Goal: Task Accomplishment & Management: Complete application form

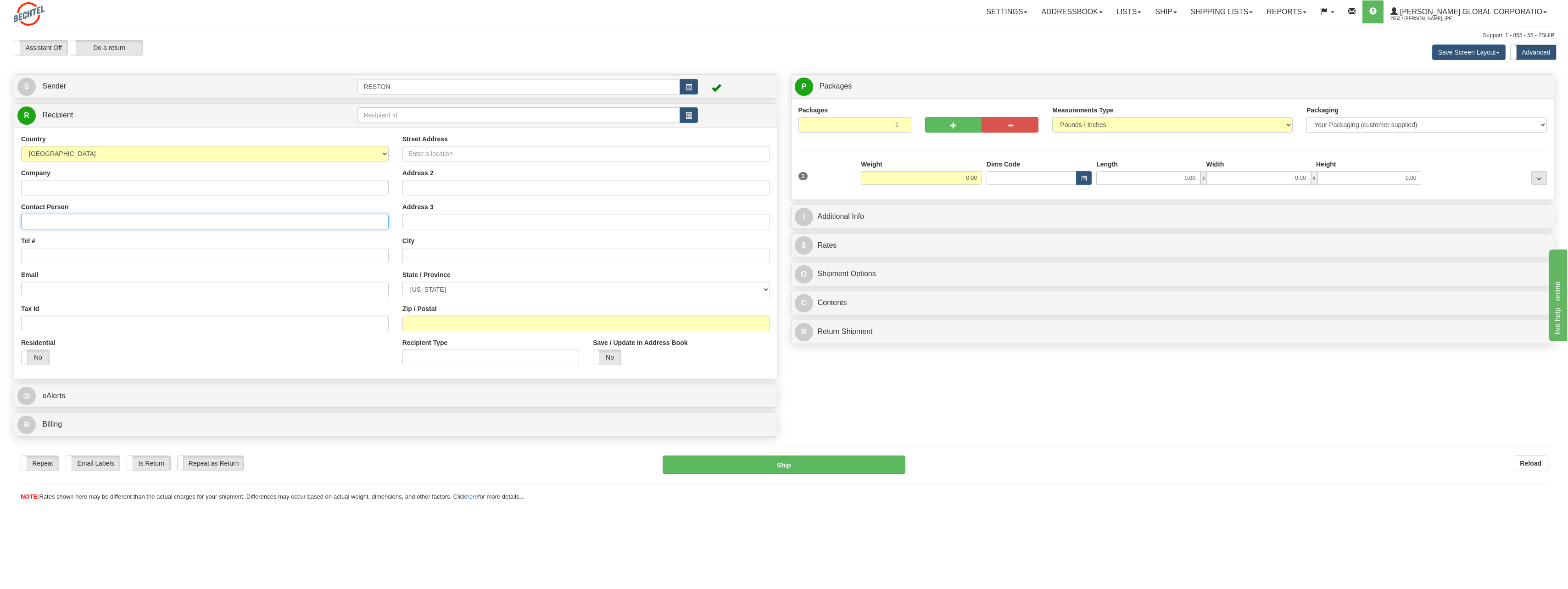
drag, startPoint x: 36, startPoint y: 220, endPoint x: 83, endPoint y: 220, distance: 47.0
click at [36, 220] on input "Contact Person" at bounding box center [205, 222] width 367 height 16
paste input "[PERSON_NAME] [STREET_ADDRESS][PERSON_NAME]"
drag, startPoint x: 71, startPoint y: 222, endPoint x: 121, endPoint y: 222, distance: 50.0
click at [121, 222] on input "[PERSON_NAME] [STREET_ADDRESS][PERSON_NAME]" at bounding box center [205, 222] width 367 height 16
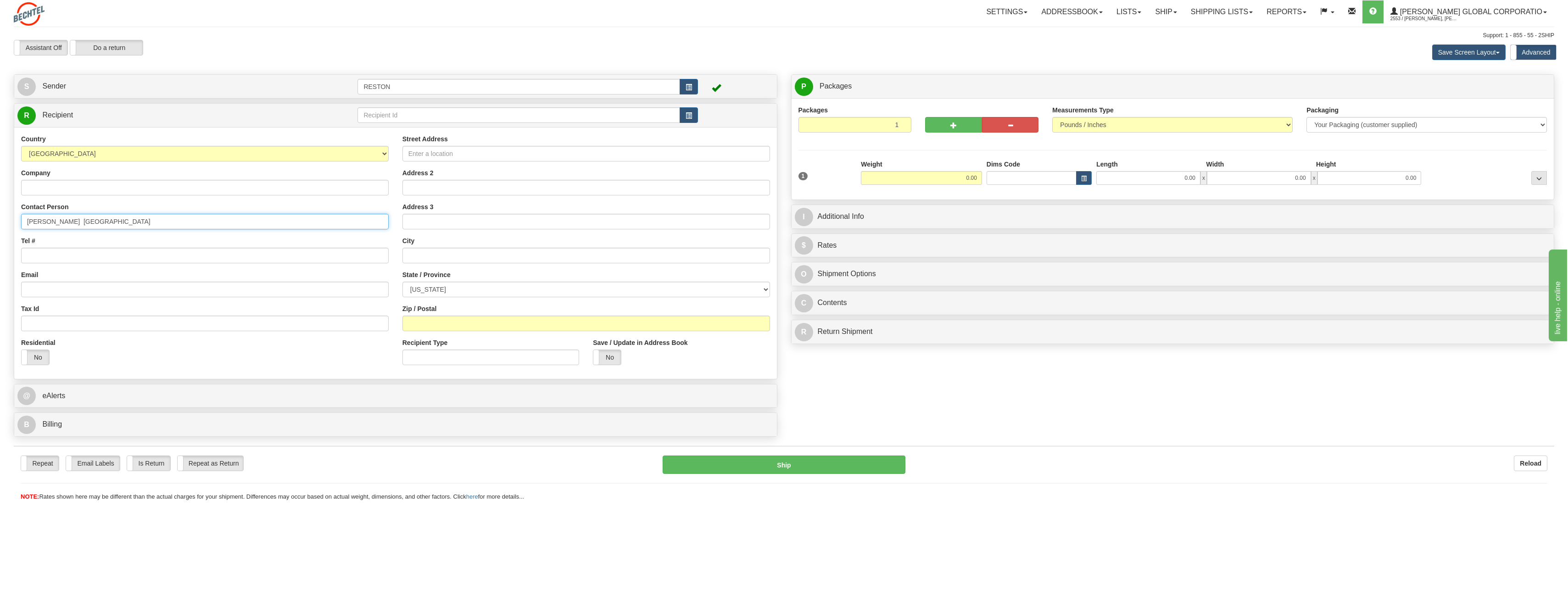
type input "[PERSON_NAME] [GEOGRAPHIC_DATA]"
click at [439, 155] on input "Street Address" at bounding box center [586, 154] width 367 height 16
paste input "[STREET_ADDRESS][PERSON_NAME]"
type input "[STREET_ADDRESS][PERSON_NAME]"
click at [73, 222] on input "[PERSON_NAME] [GEOGRAPHIC_DATA]" at bounding box center [205, 222] width 367 height 16
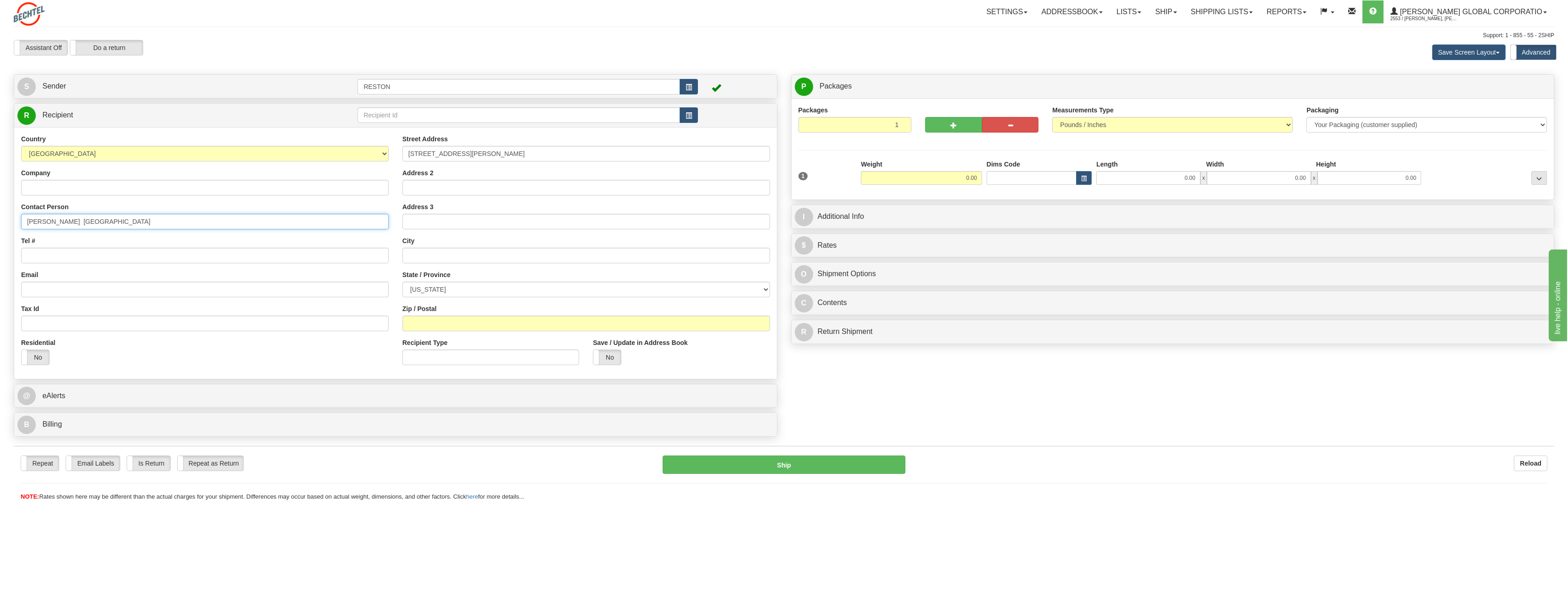
drag, startPoint x: 72, startPoint y: 221, endPoint x: 103, endPoint y: 222, distance: 31.0
click at [103, 222] on input "[PERSON_NAME] [GEOGRAPHIC_DATA]" at bounding box center [205, 222] width 367 height 16
type input "[PERSON_NAME] , VA 22602"
click at [422, 254] on input "text" at bounding box center [586, 255] width 367 height 16
paste input "Winchester"
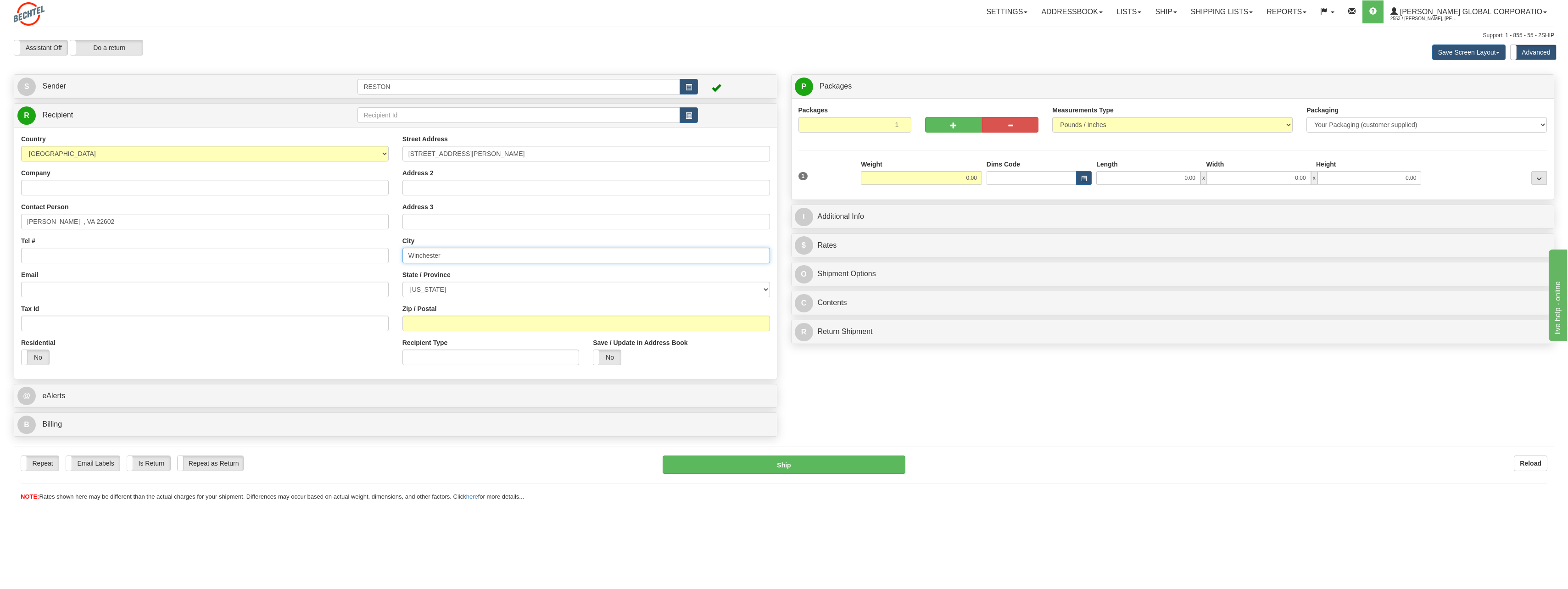
type input "Winchester"
click at [452, 288] on select "[US_STATE] [US_STATE] [US_STATE] [US_STATE] Armed Forces America Armed Forces E…" at bounding box center [586, 290] width 367 height 16
select select "VA"
click at [402, 282] on select "[US_STATE] [US_STATE] [US_STATE] [US_STATE] Armed Forces America Armed Forces E…" at bounding box center [586, 290] width 367 height 16
drag, startPoint x: 86, startPoint y: 220, endPoint x: 138, endPoint y: 220, distance: 52.0
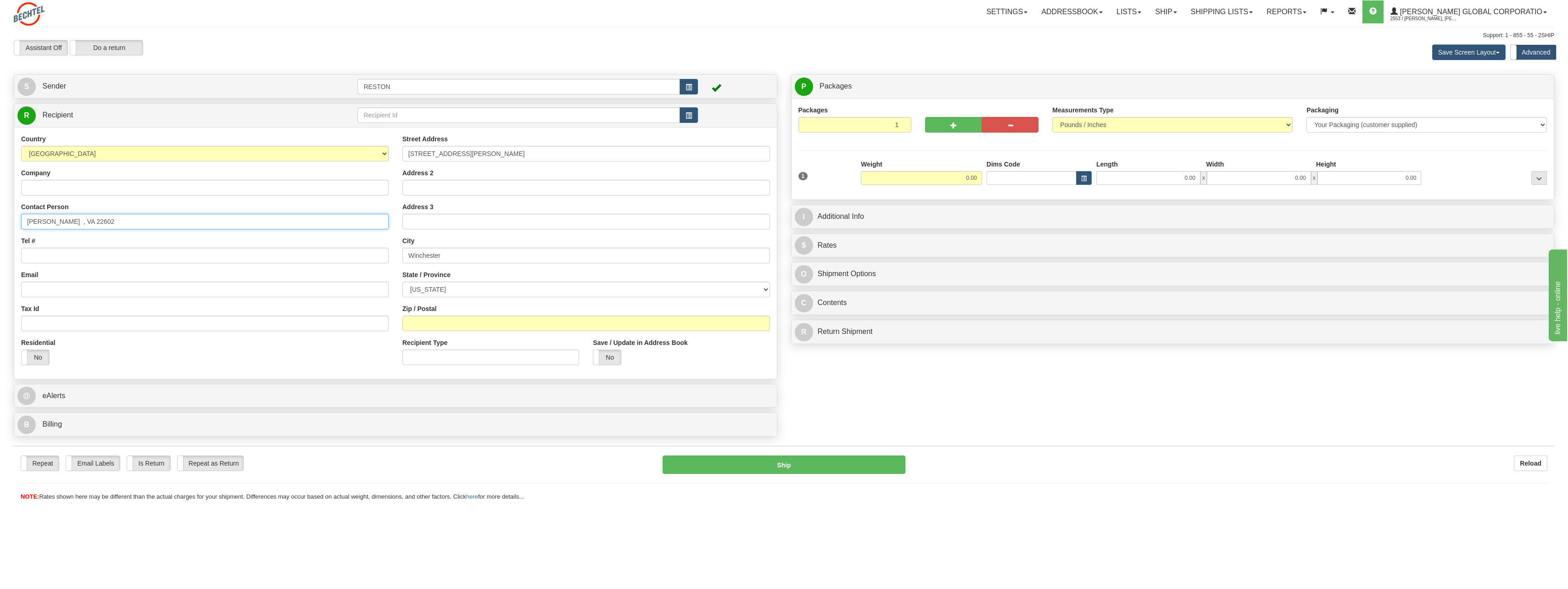
click at [138, 220] on input "[PERSON_NAME] , VA 22602" at bounding box center [205, 222] width 367 height 16
type input "[PERSON_NAME] , [GEOGRAPHIC_DATA]"
click at [485, 326] on input "Zip / Postal" at bounding box center [586, 323] width 367 height 16
paste input "22602"
type input "22602"
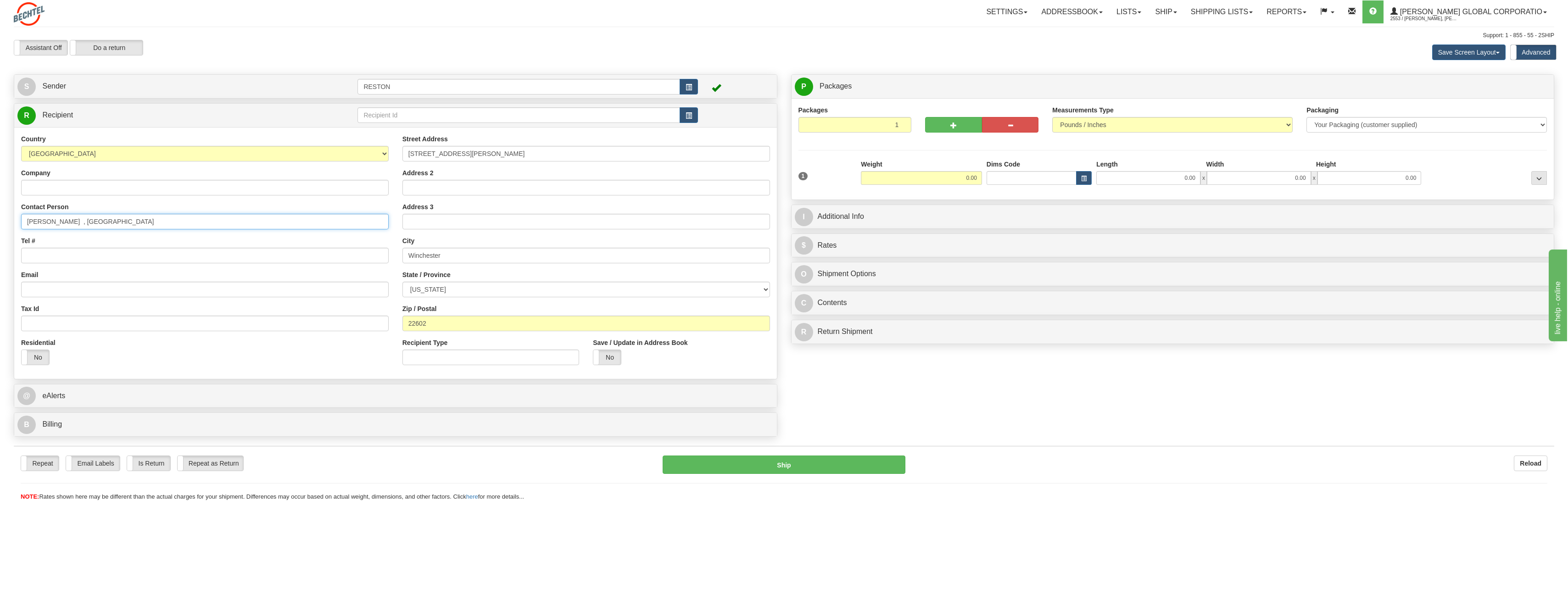
drag, startPoint x: 69, startPoint y: 225, endPoint x: 186, endPoint y: 220, distance: 117.1
click at [186, 220] on input "[PERSON_NAME] , [GEOGRAPHIC_DATA]" at bounding box center [205, 222] width 367 height 16
type input "[PERSON_NAME]"
drag, startPoint x: 69, startPoint y: 255, endPoint x: 76, endPoint y: 255, distance: 7.0
click at [69, 255] on input "Tel #" at bounding box center [205, 255] width 367 height 16
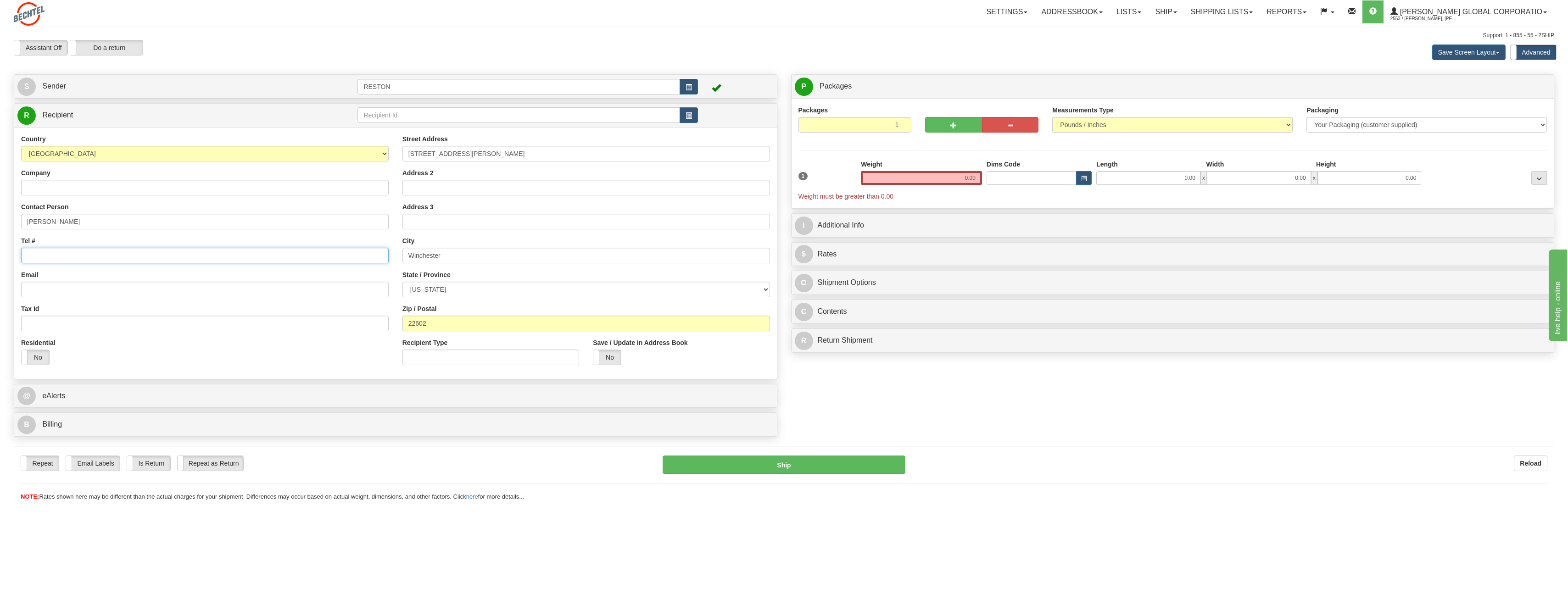
click at [72, 260] on input "Tel #" at bounding box center [205, 255] width 367 height 16
paste input "[PHONE_NUMBER]"
drag, startPoint x: 36, startPoint y: 255, endPoint x: -2, endPoint y: 253, distance: 38.1
click at [0, 253] on html "Training Course Close Toggle navigation Settings Shipping Preferences New Sende…" at bounding box center [784, 294] width 1568 height 589
type input "5713836423"
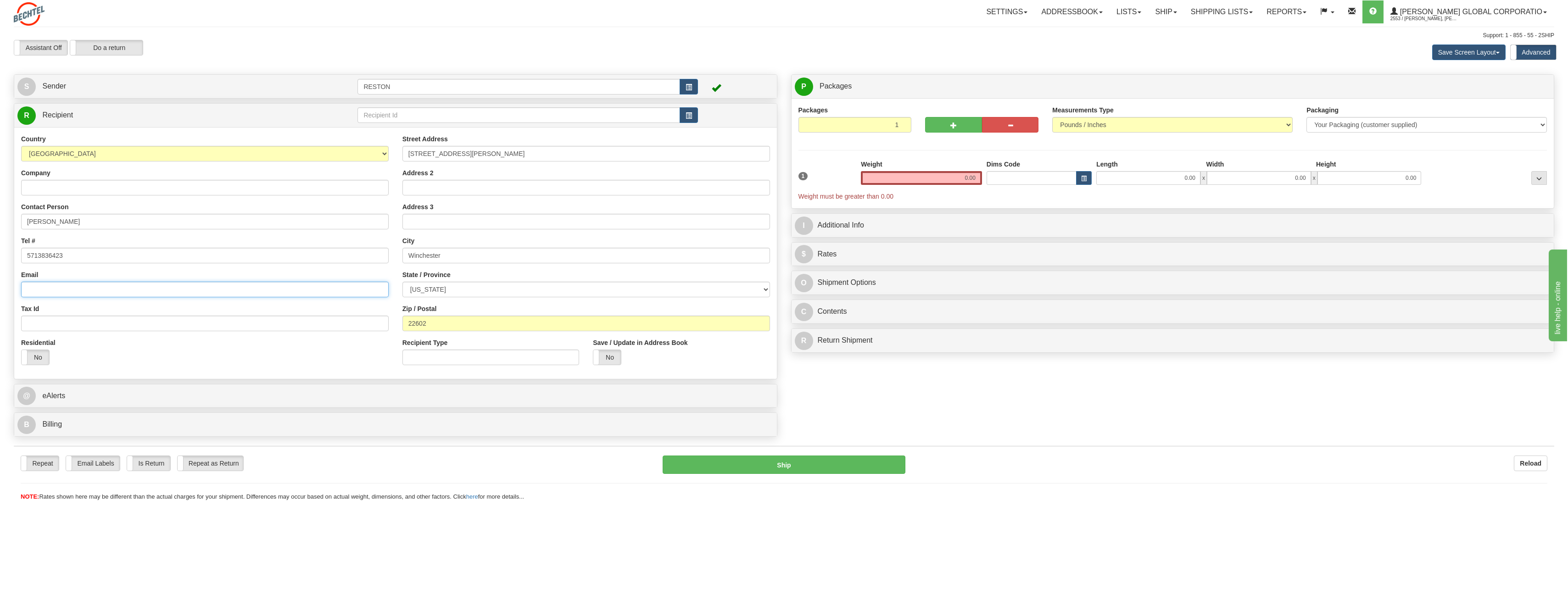
click at [89, 291] on input "Email" at bounding box center [205, 290] width 367 height 16
paste input "[EMAIL_ADDRESS][PERSON_NAME][DOMAIN_NAME]"
type input "[EMAIL_ADDRESS][PERSON_NAME][DOMAIN_NAME]"
drag, startPoint x: 106, startPoint y: 273, endPoint x: 0, endPoint y: 246, distance: 109.4
click at [105, 272] on div "Email [EMAIL_ADDRESS][PERSON_NAME][DOMAIN_NAME]" at bounding box center [205, 284] width 367 height 27
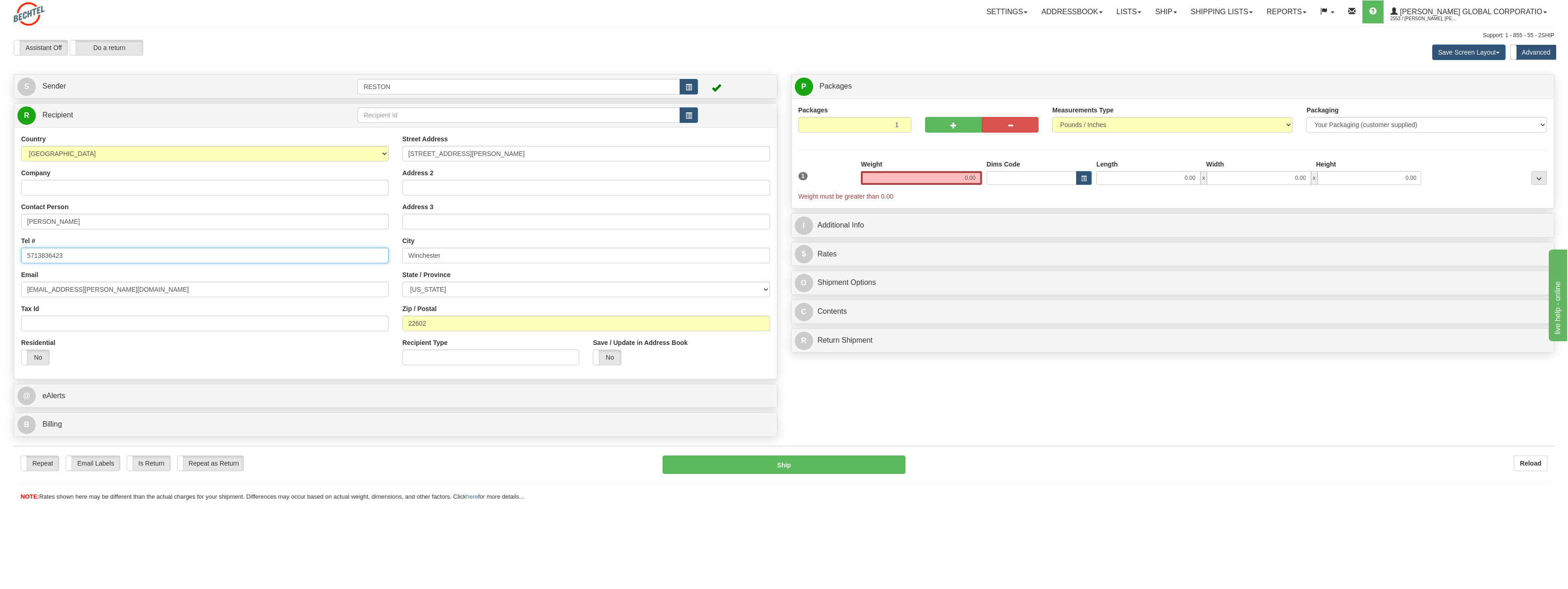
click at [28, 255] on input "5713836423" at bounding box center [205, 255] width 367 height 16
click at [966, 178] on input "0.00" at bounding box center [921, 178] width 121 height 14
type input "5.00"
click at [932, 153] on div "Packages 1 1 Measurements Type" at bounding box center [1172, 149] width 749 height 87
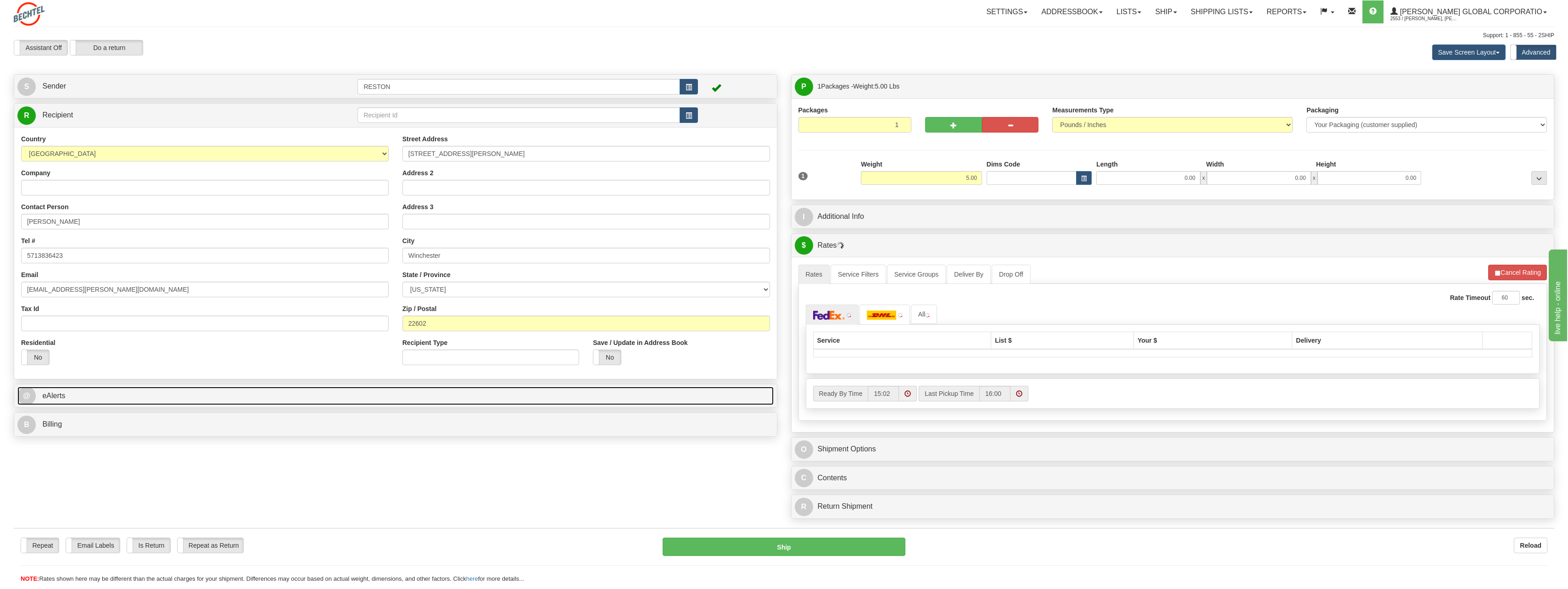
click at [40, 401] on link "@ eAlerts" at bounding box center [396, 396] width 756 height 19
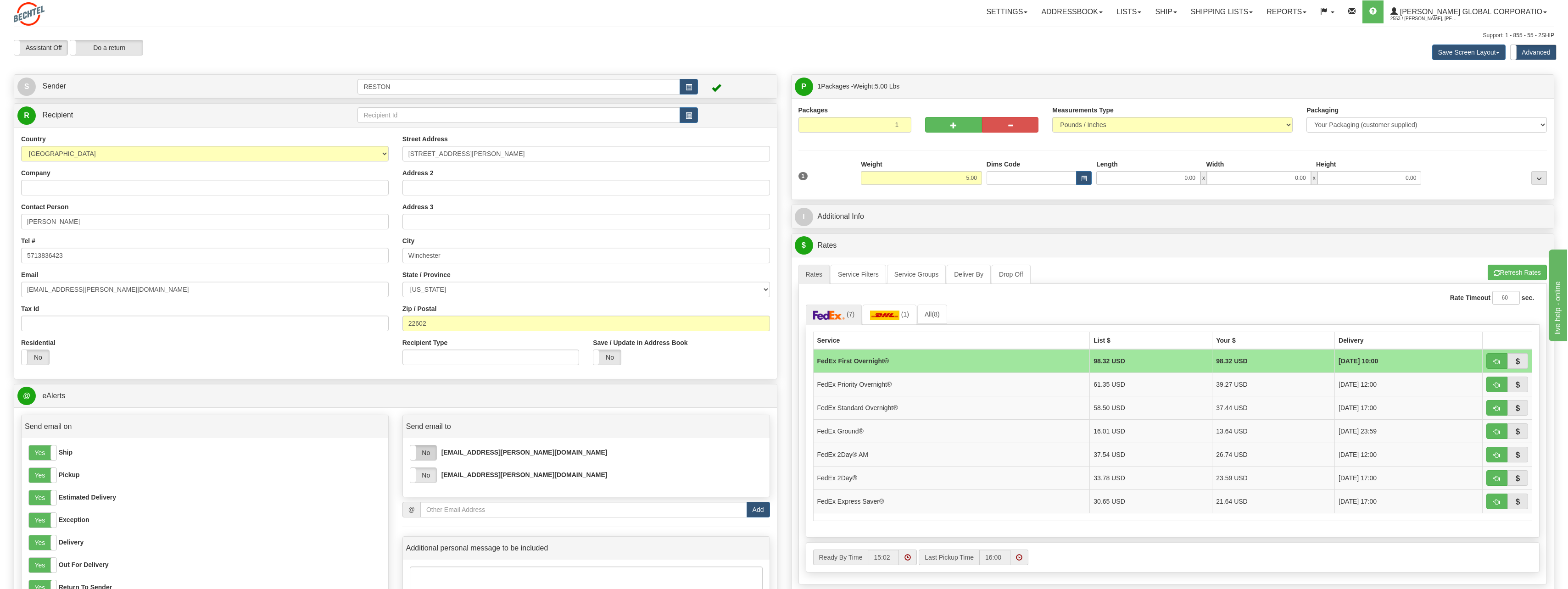
click at [421, 450] on label "No" at bounding box center [423, 453] width 26 height 15
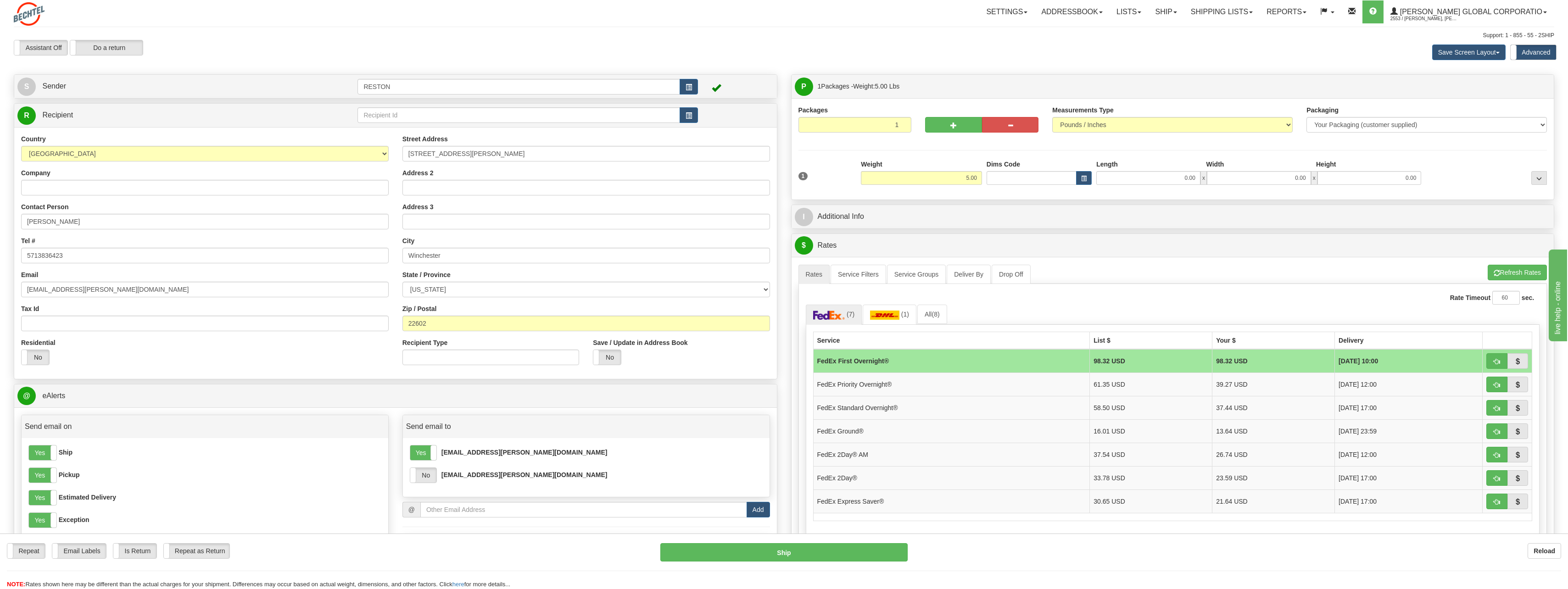
click at [422, 485] on div "Yes No [EMAIL_ADDRESS][PERSON_NAME][DOMAIN_NAME] Yes No [EMAIL_ADDRESS][PERSON_…" at bounding box center [586, 467] width 367 height 59
click at [428, 482] on label "No" at bounding box center [423, 475] width 26 height 15
click at [968, 431] on td "FedEx Ground®" at bounding box center [951, 431] width 277 height 23
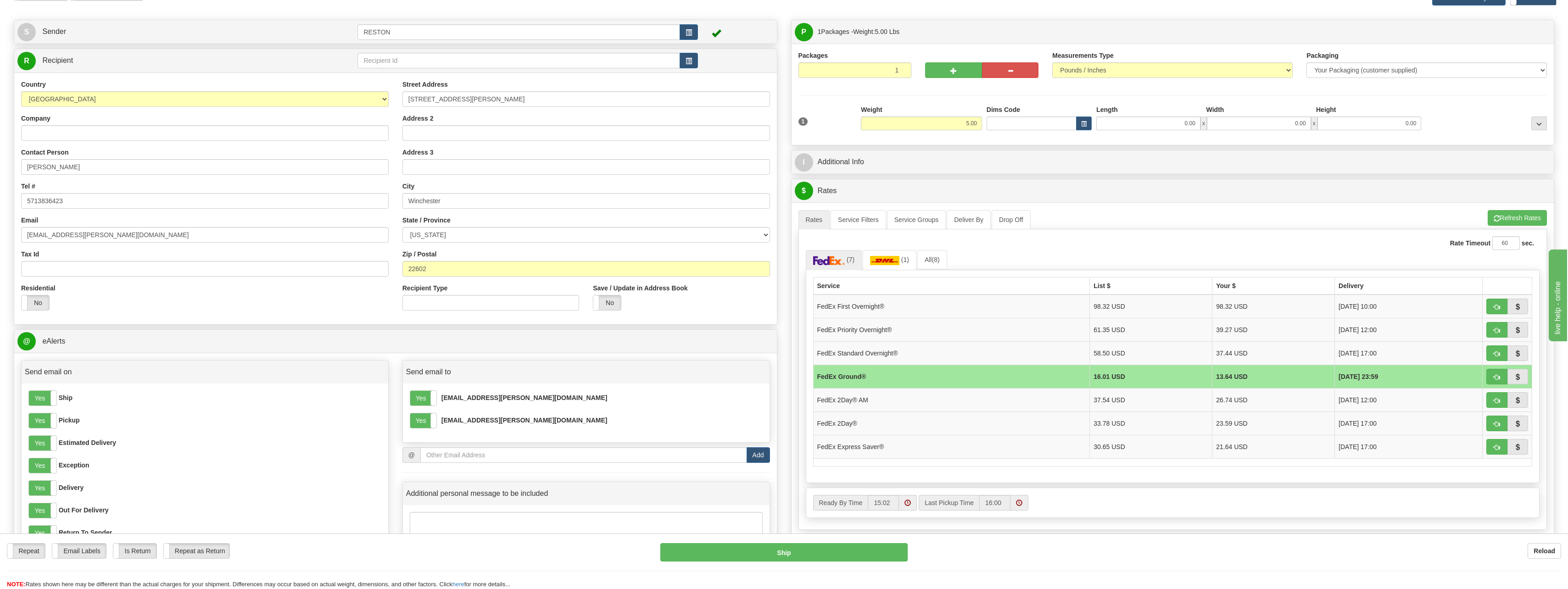
scroll to position [46, 0]
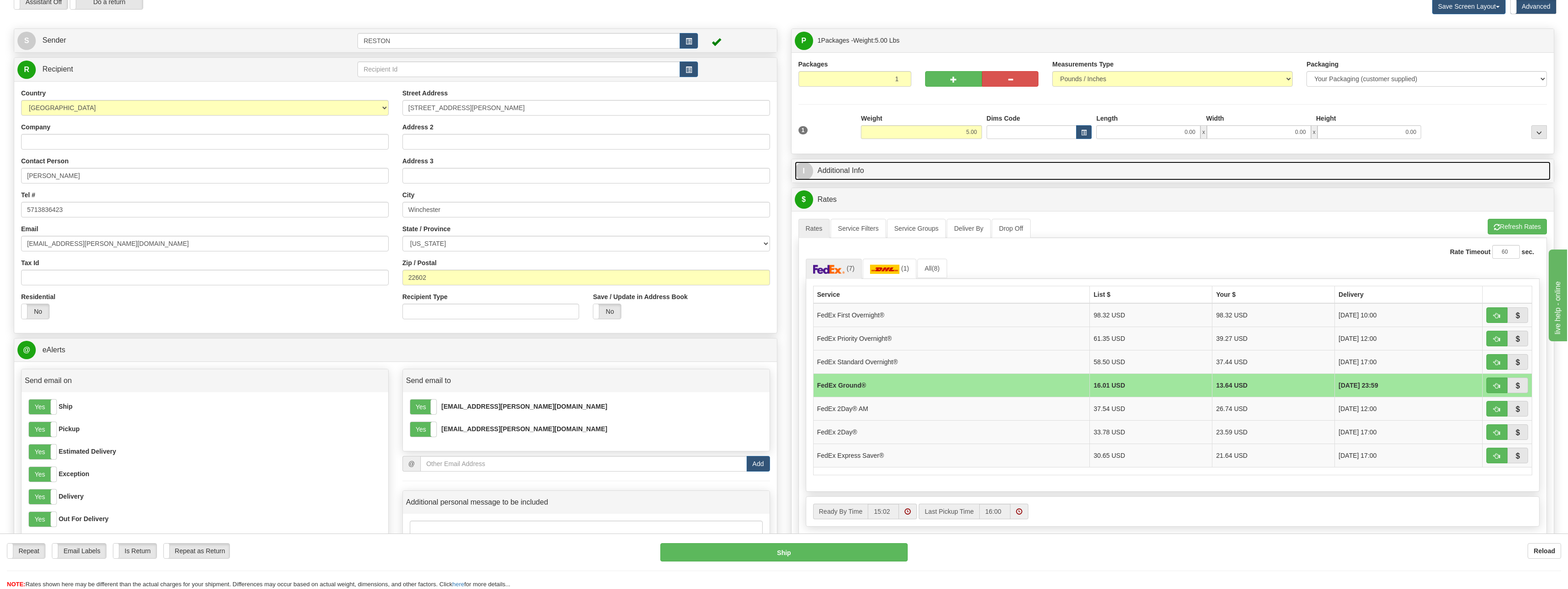
click at [887, 172] on link "I Additional Info" at bounding box center [1172, 170] width 756 height 19
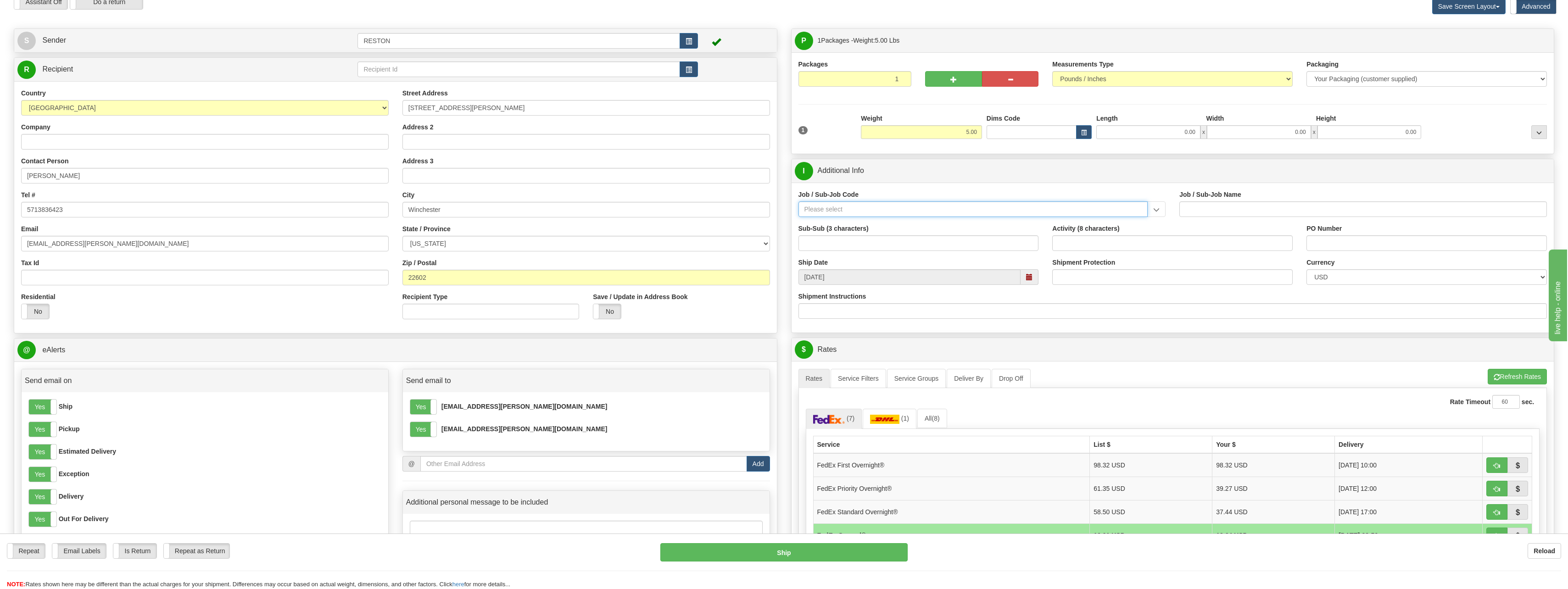
click at [853, 210] on input "Job / Sub-Job Code" at bounding box center [973, 210] width 350 height 16
type input "50142-4RE"
click at [852, 223] on div "50142-4RE" at bounding box center [971, 223] width 340 height 10
type input "GLOBAL DESKSIDE OPERATIONS - RESTON OFFICE"
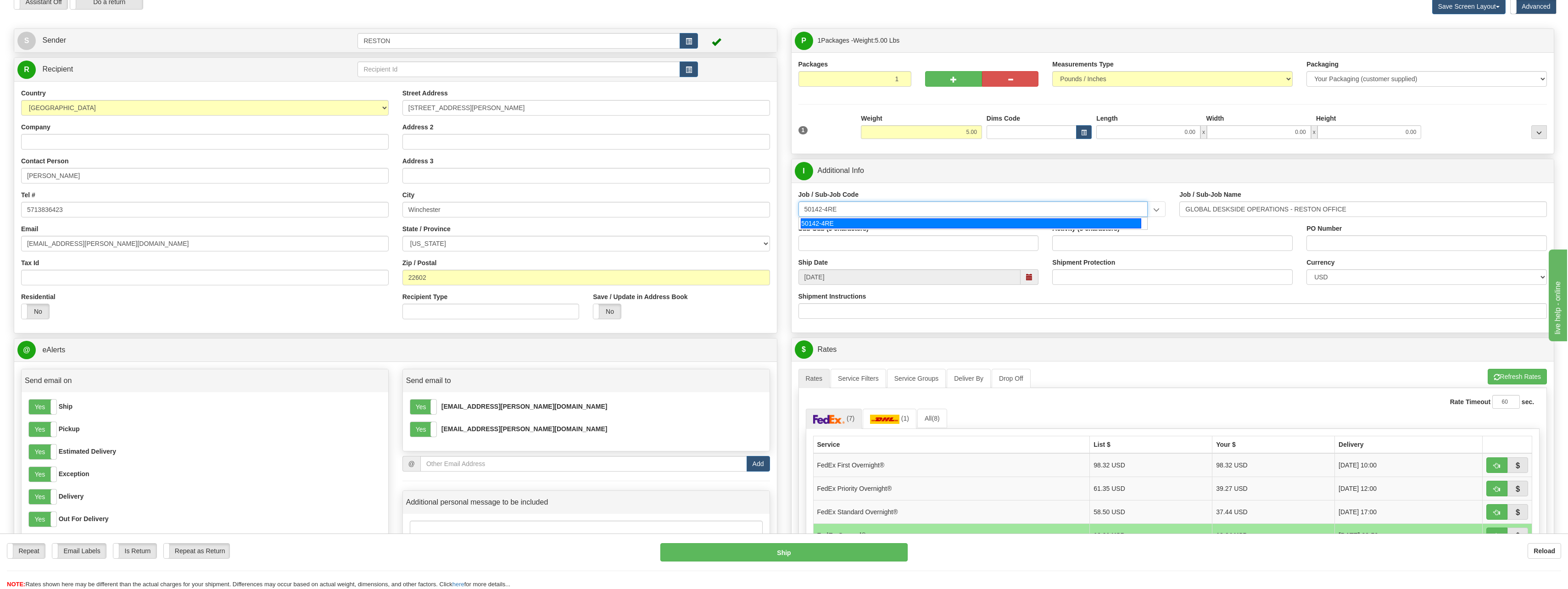
type input "50142-4RE"
click at [998, 183] on div "Job / Sub-Job Code 50142-4RE 50142-4RE Job / Sub-Job Name GLOBAL DESKSIDE OPERA…" at bounding box center [1172, 257] width 762 height 150
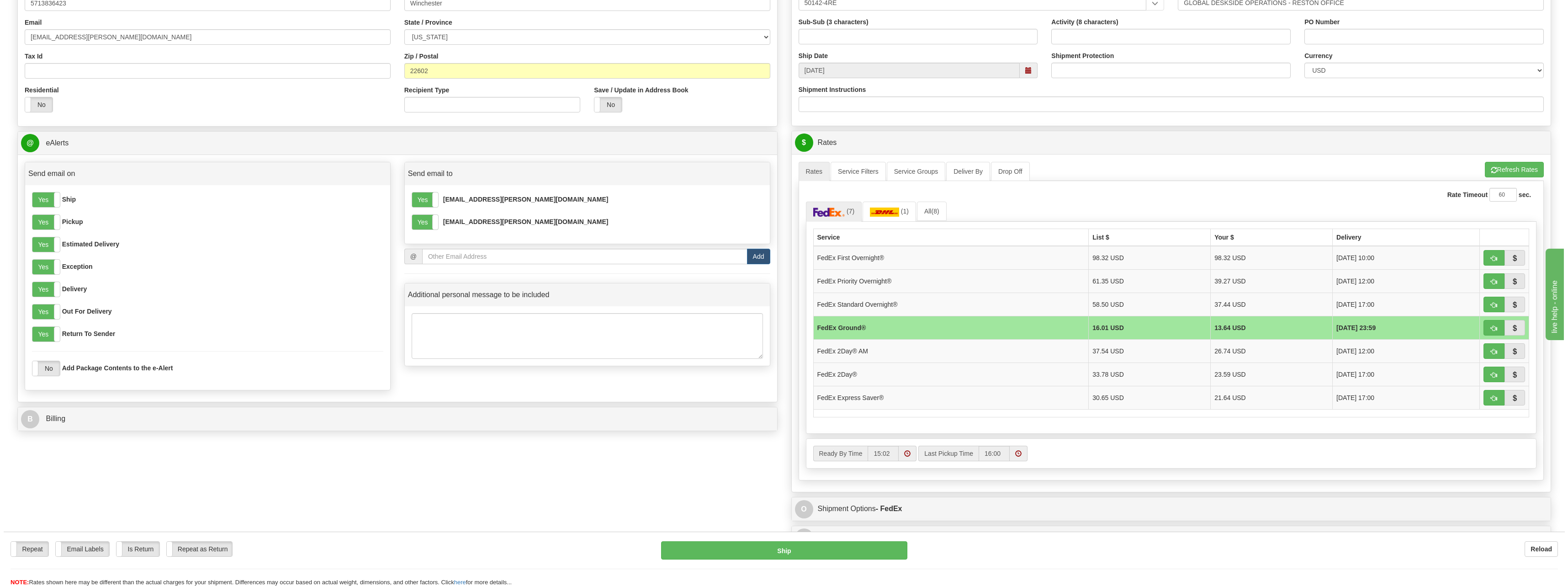
scroll to position [274, 0]
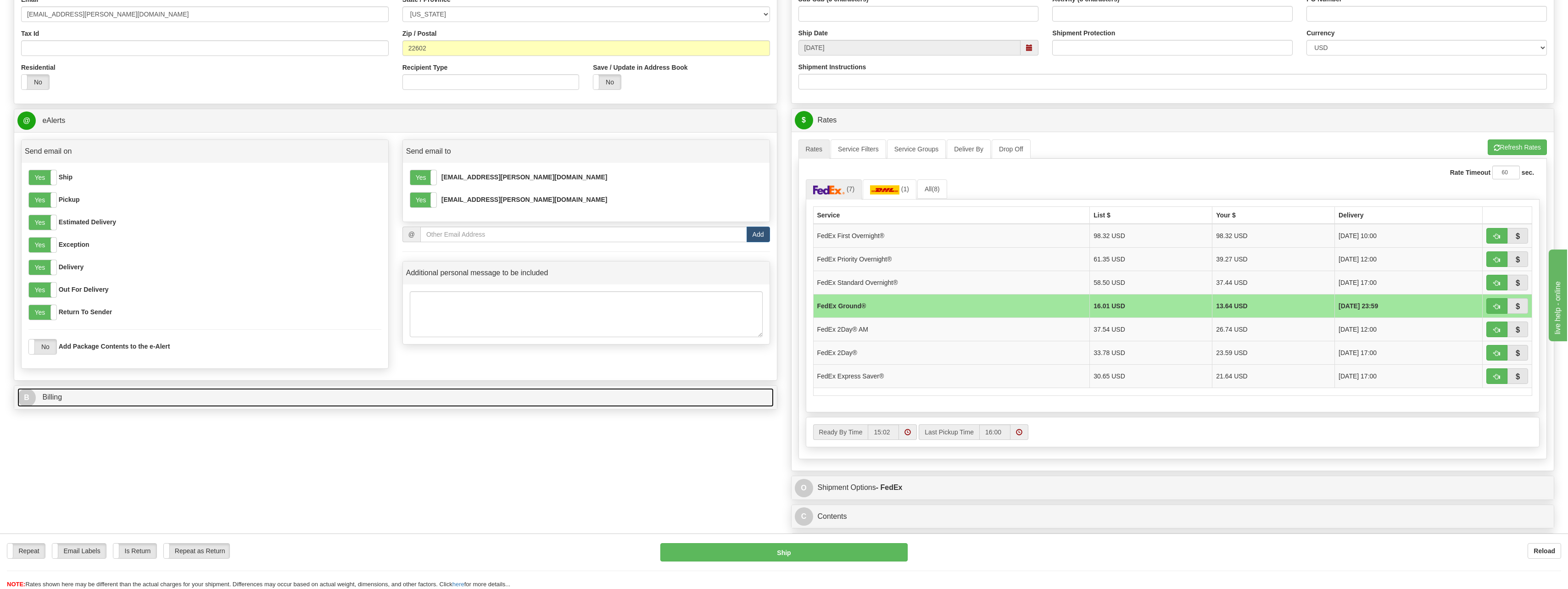
click at [540, 389] on link "B Billing" at bounding box center [396, 397] width 756 height 19
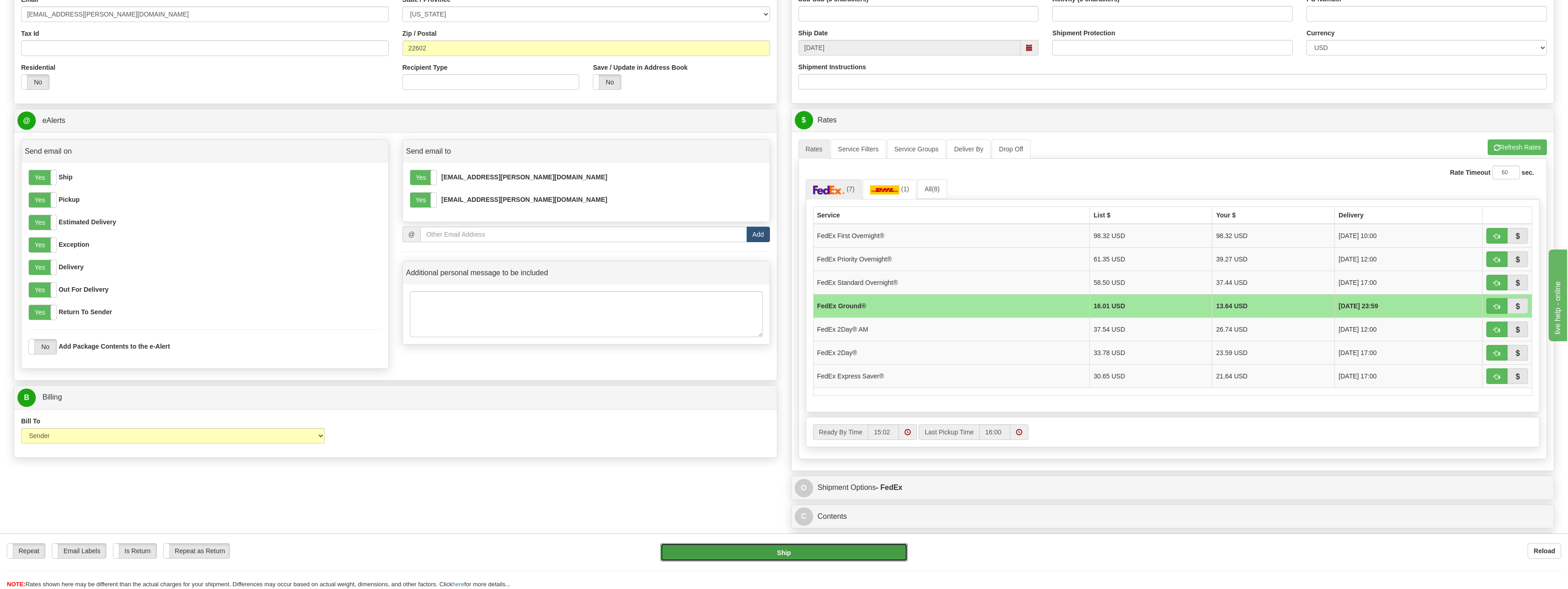
click at [800, 556] on button "Ship" at bounding box center [784, 552] width 248 height 18
type input "92"
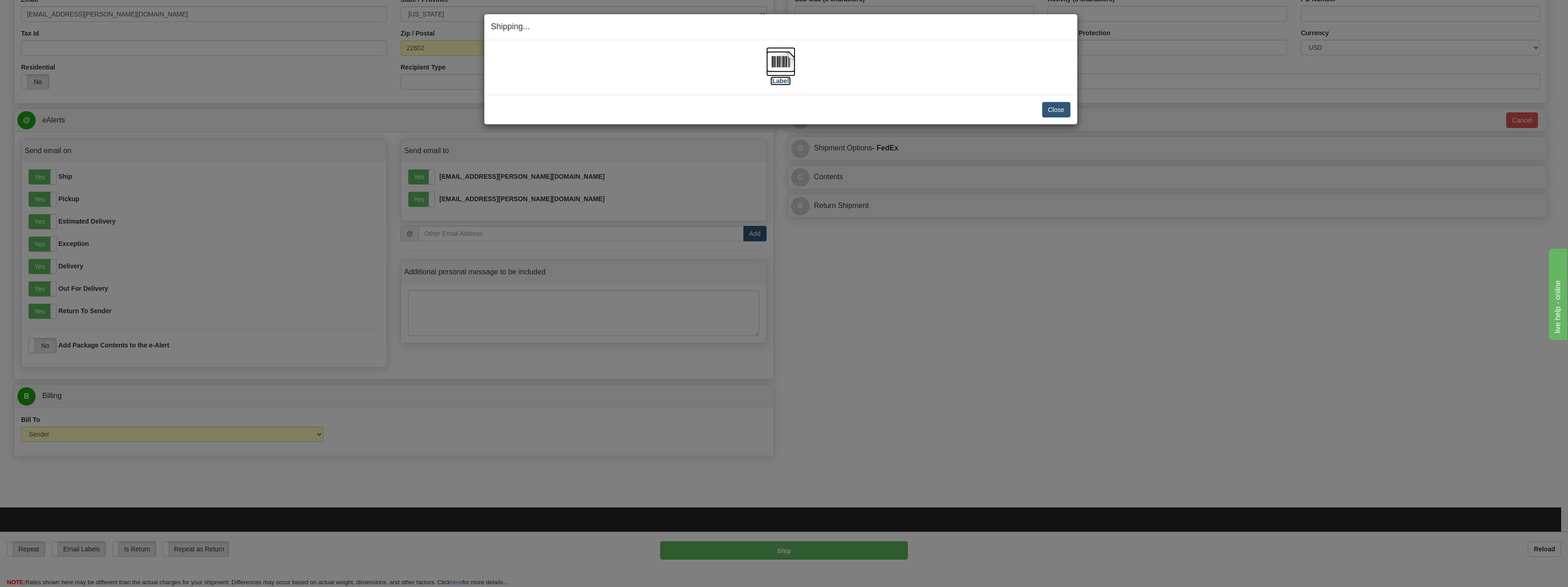
click at [783, 80] on label "[Label]" at bounding box center [780, 80] width 21 height 9
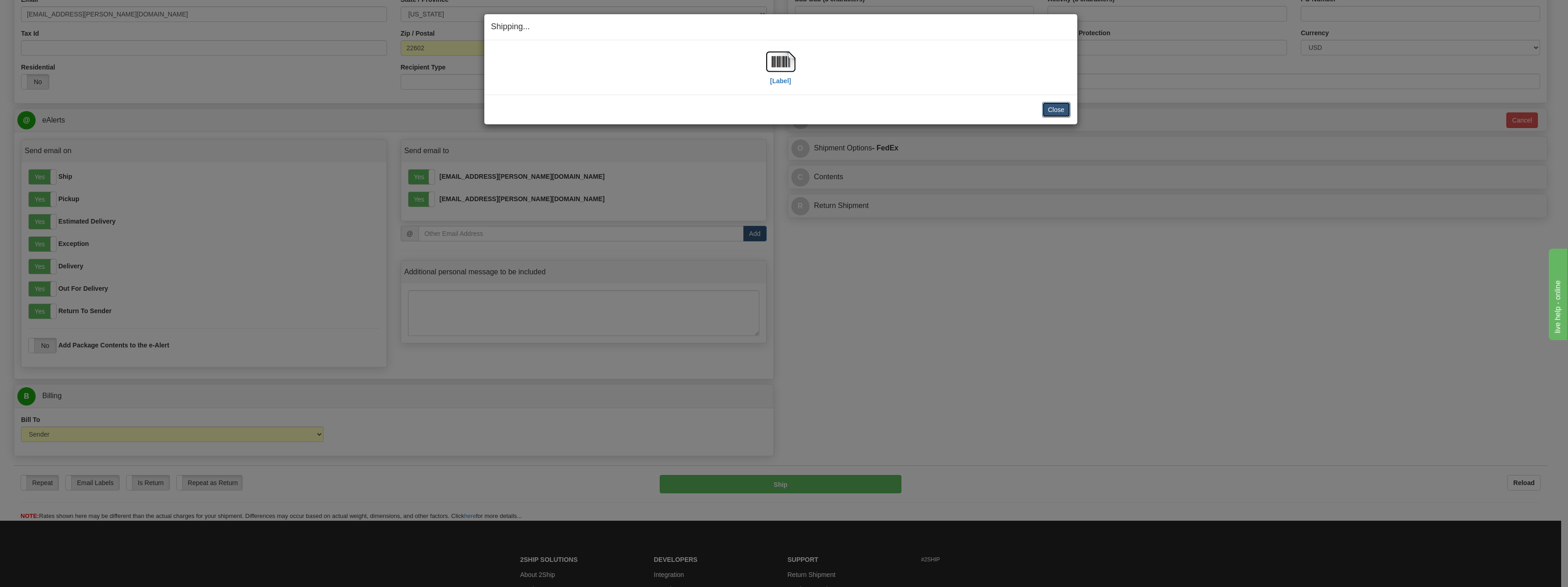
click at [1060, 112] on button "Close" at bounding box center [1056, 110] width 29 height 16
click at [1075, 107] on div "Close [PERSON_NAME] Shipment and Quit Pickup Quit Pickup ONLY" at bounding box center [781, 109] width 593 height 30
drag, startPoint x: 1065, startPoint y: 110, endPoint x: 1060, endPoint y: 108, distance: 5.4
click at [1065, 110] on button "Close" at bounding box center [1056, 110] width 29 height 16
click at [1060, 104] on button "Close" at bounding box center [1056, 110] width 29 height 16
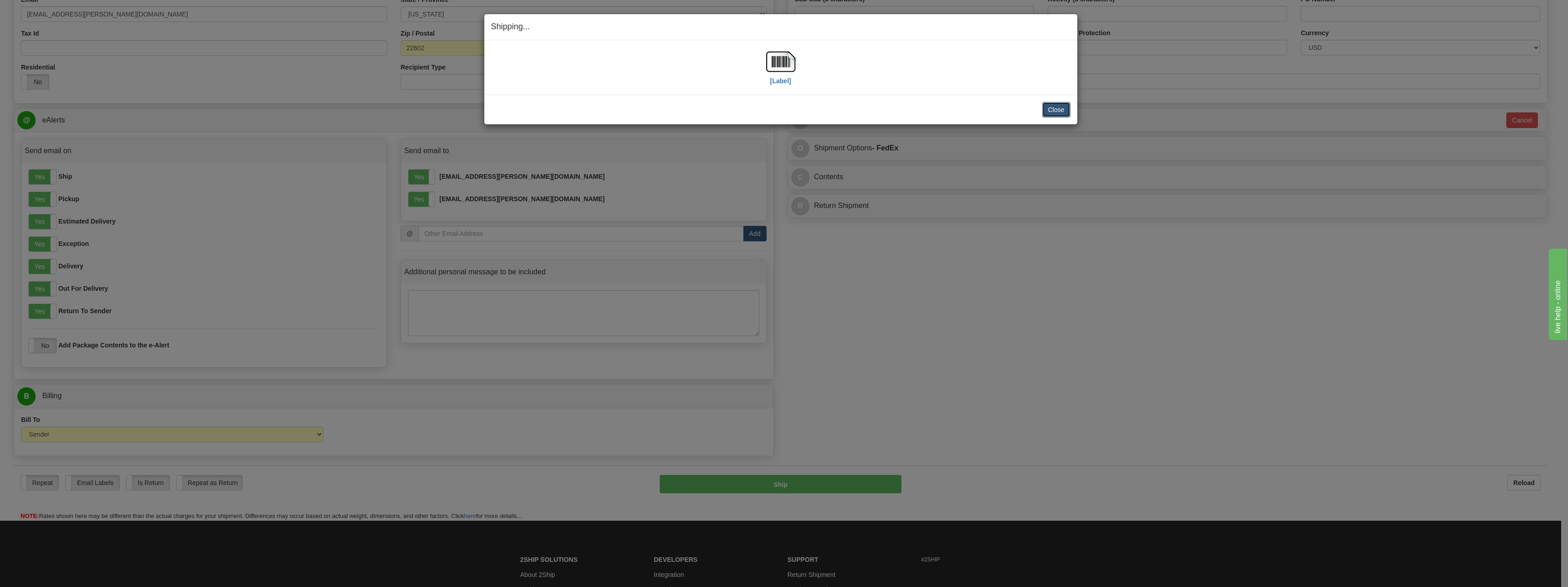
click at [1060, 114] on button "Close" at bounding box center [1056, 110] width 29 height 16
drag, startPoint x: 1102, startPoint y: 426, endPoint x: 1082, endPoint y: 417, distance: 21.9
click at [1099, 424] on div "Shipping... Your SHIPMENT will EXPIRE in [Label] IMPORTANT NOTICE Embassy / Con…" at bounding box center [784, 294] width 1568 height 587
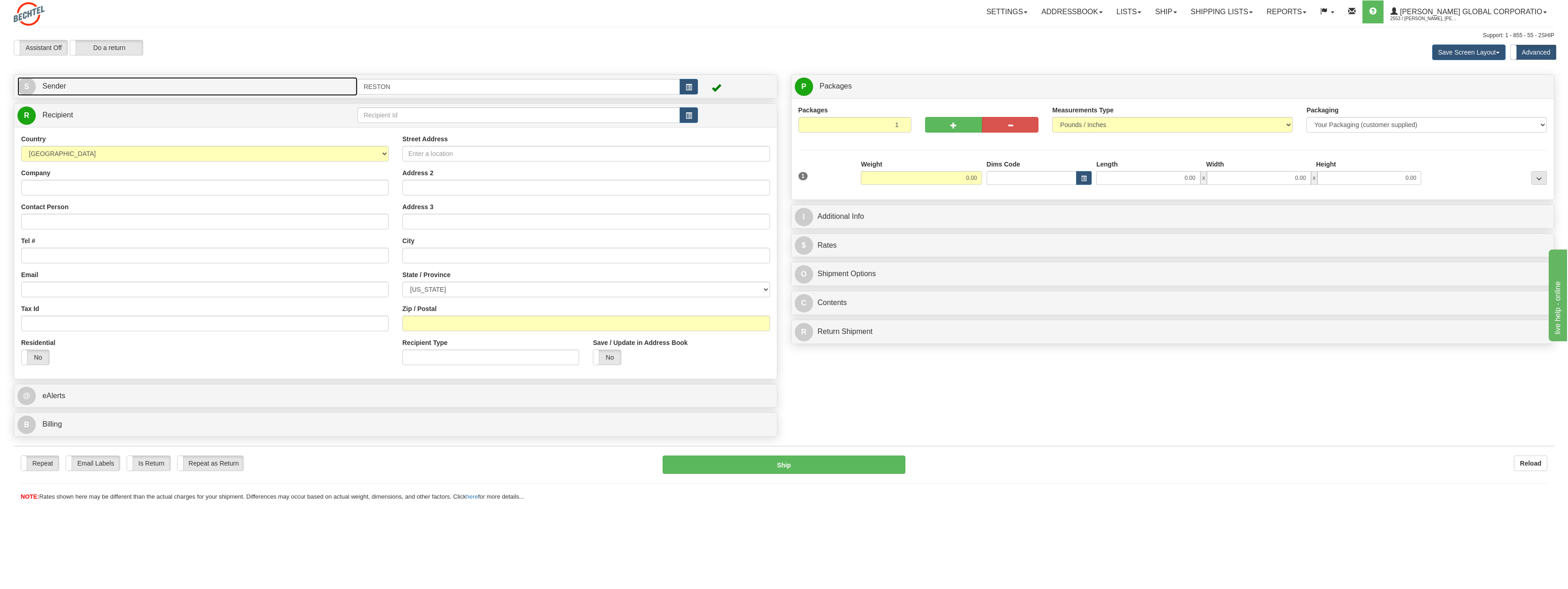
click at [98, 78] on link "S Sender" at bounding box center [188, 86] width 340 height 19
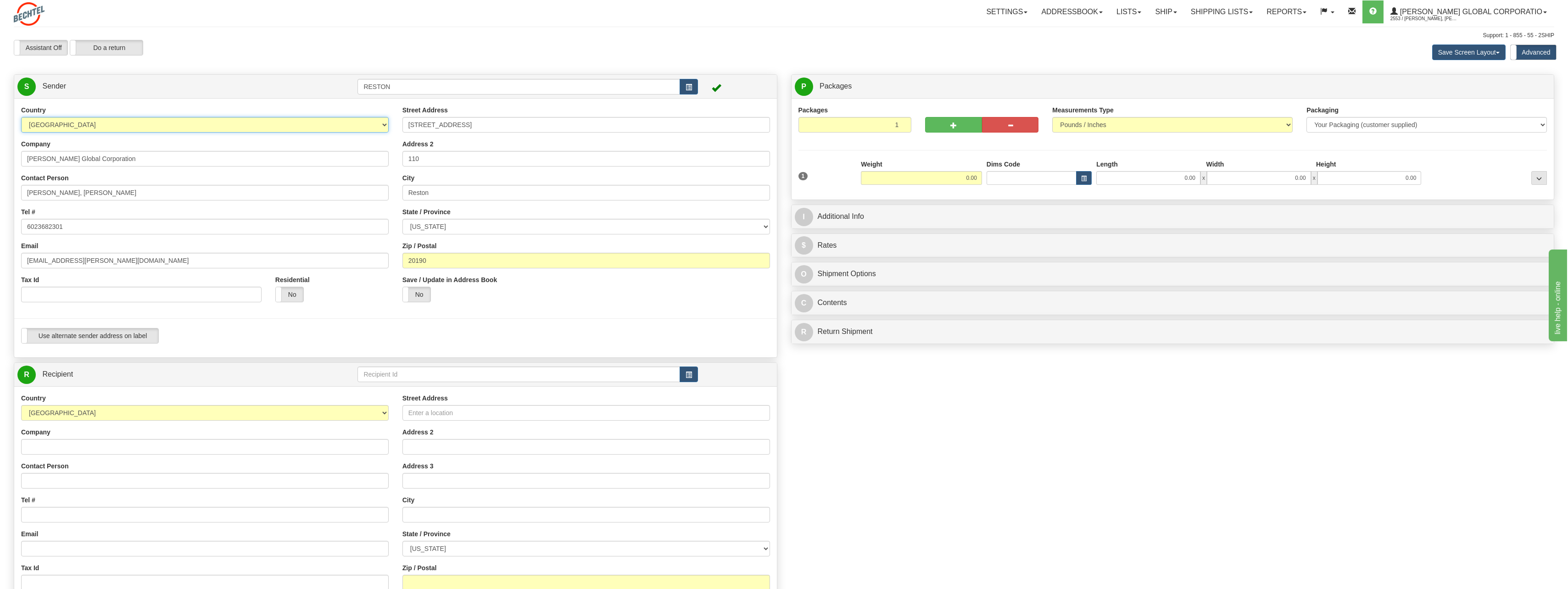
click at [106, 123] on select "AFGHANISTAN ALAND ISLANDS ALBANIA ALGERIA AMERICAN SAMOA ANDORRA ANGOLA ANGUILL…" at bounding box center [205, 125] width 367 height 16
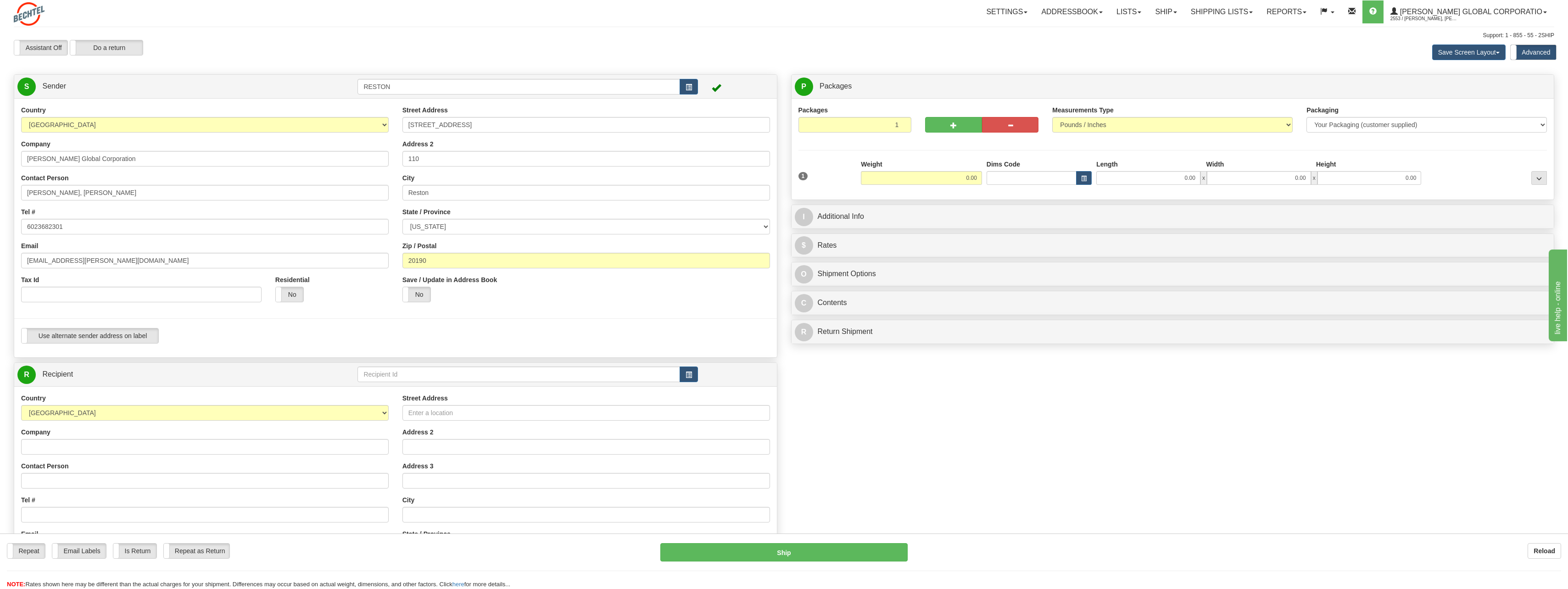
click at [137, 98] on div "Country AFGHANISTAN ALAND ISLANDS ALBANIA ALGERIA AMERICAN SAMOA ANDORRA ANGOLA…" at bounding box center [395, 228] width 762 height 259
drag, startPoint x: 120, startPoint y: 156, endPoint x: 85, endPoint y: 156, distance: 35.0
click at [85, 156] on input "Bechtel Global Corporation" at bounding box center [205, 159] width 367 height 16
drag, startPoint x: 87, startPoint y: 191, endPoint x: 106, endPoint y: 189, distance: 19.1
click at [89, 189] on input "Yip, Dennis Yip" at bounding box center [205, 192] width 367 height 16
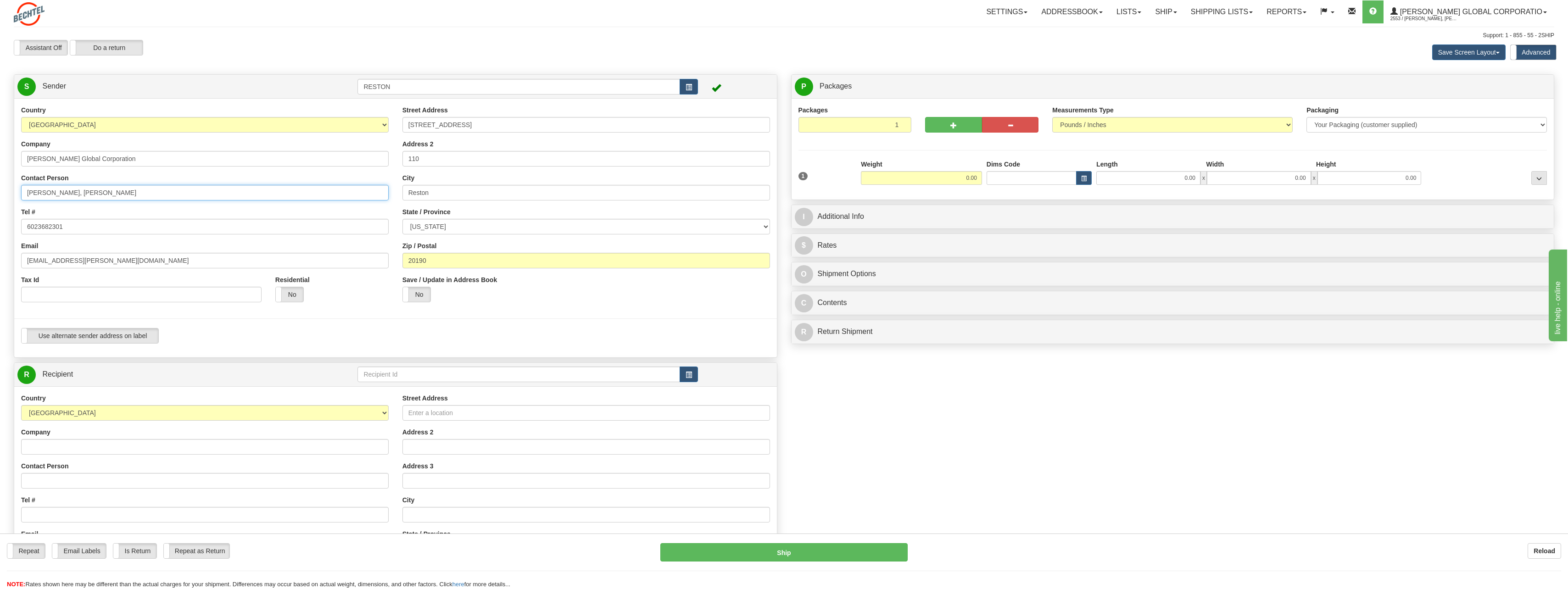
drag, startPoint x: 102, startPoint y: 188, endPoint x: 127, endPoint y: 190, distance: 25.1
click at [6, 172] on div "Toggle navigation Settings Shipping Preferences Fields Preferences New" at bounding box center [784, 373] width 1568 height 747
paste input "[EMAIL_ADDRESS][PERSON_NAME][DOMAIN_NAME]"
type input "[EMAIL_ADDRESS][PERSON_NAME][DOMAIN_NAME]"
drag, startPoint x: 117, startPoint y: 192, endPoint x: -2, endPoint y: 180, distance: 119.6
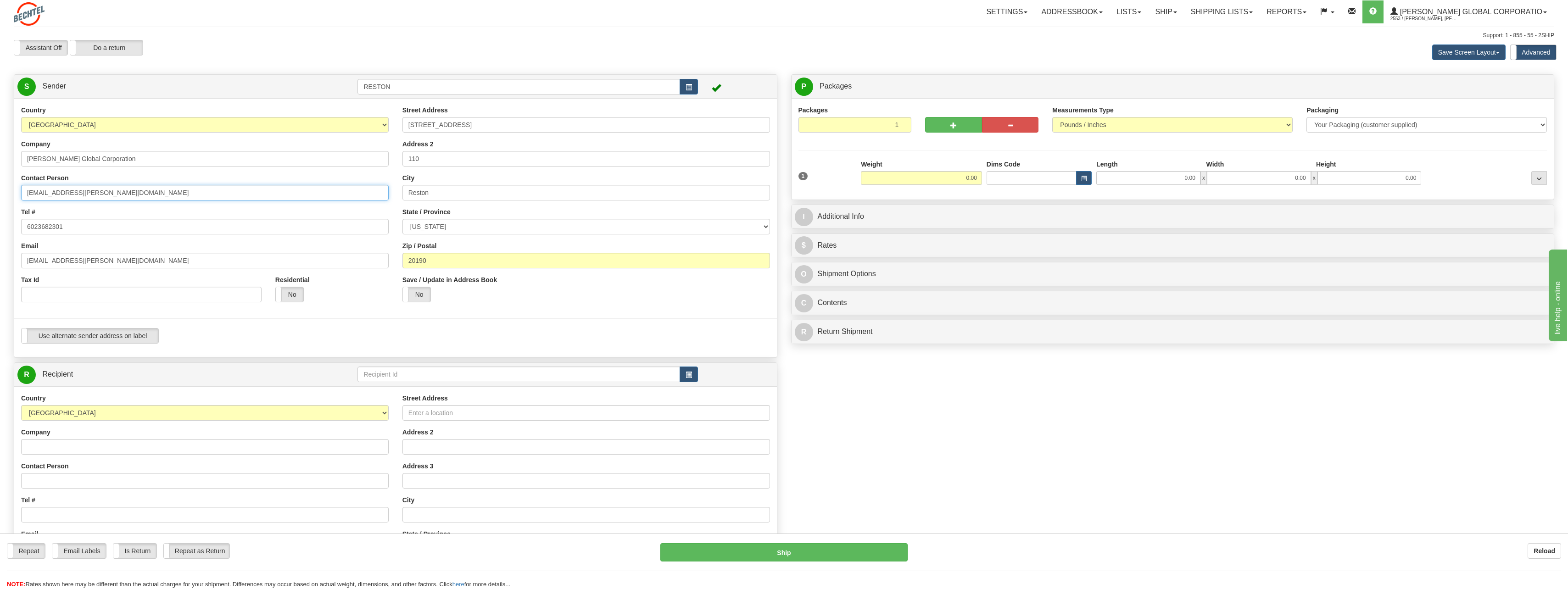
click at [0, 180] on html "Training Course Close Toggle navigation Settings Shipping Preferences New Sende…" at bounding box center [784, 294] width 1568 height 589
drag, startPoint x: 95, startPoint y: 252, endPoint x: 100, endPoint y: 262, distance: 11.2
click at [95, 254] on input "[EMAIL_ADDRESS][PERSON_NAME][DOMAIN_NAME]" at bounding box center [205, 261] width 367 height 16
drag, startPoint x: 100, startPoint y: 262, endPoint x: -2, endPoint y: 248, distance: 103.0
click at [0, 248] on html "Training Course Close Toggle navigation Settings Shipping Preferences New Sende…" at bounding box center [784, 294] width 1568 height 589
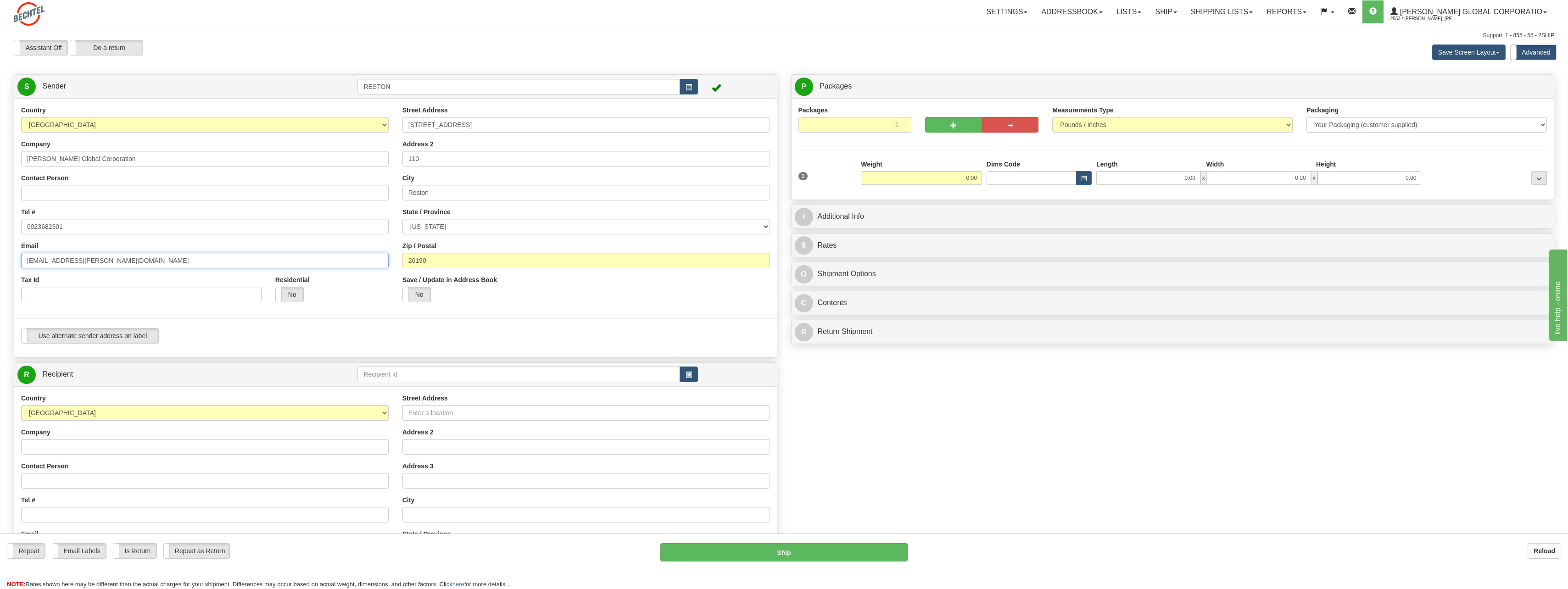
paste input "rlundber@B"
type input "[EMAIL_ADDRESS][PERSON_NAME][DOMAIN_NAME]"
click at [63, 188] on input "Contact Person" at bounding box center [205, 192] width 367 height 16
paste input "[PERSON_NAME]"
type input "[PERSON_NAME]"
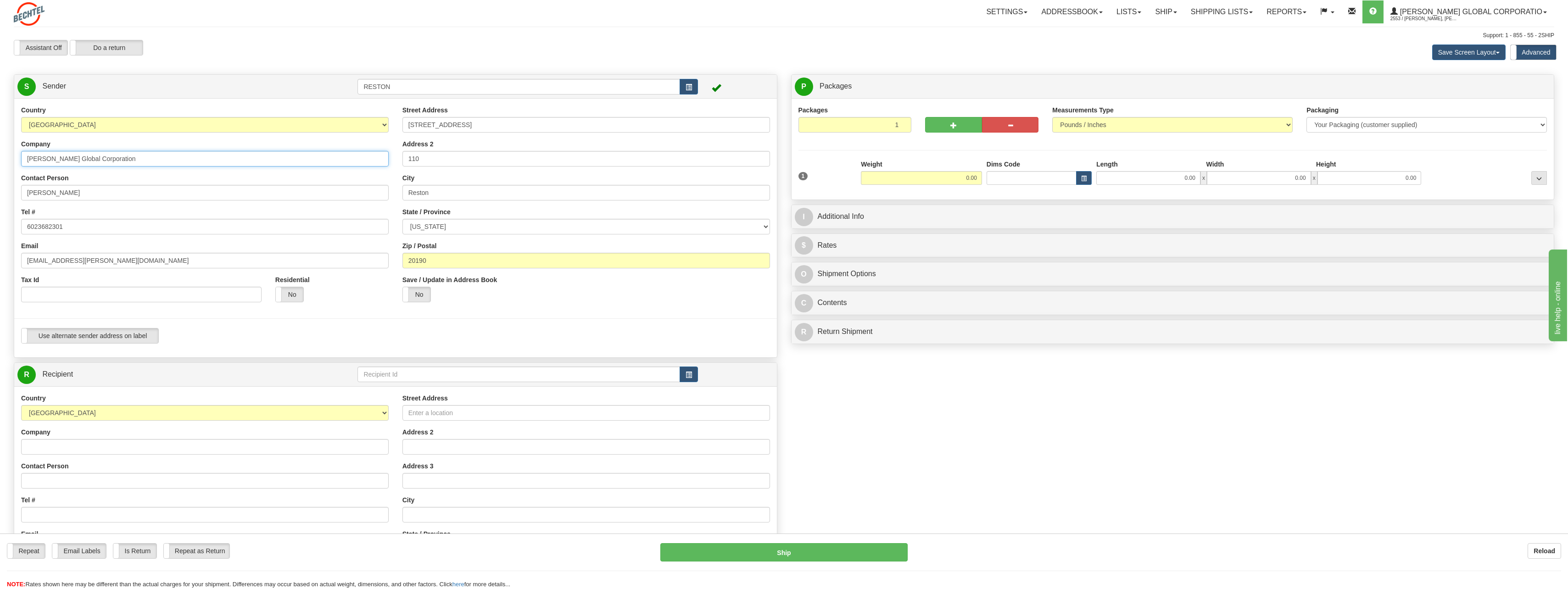
drag, startPoint x: 144, startPoint y: 156, endPoint x: 263, endPoint y: 167, distance: 119.5
click at [14, 131] on div "Country AFGHANISTAN ALAND ISLANDS ALBANIA ALGERIA AMERICAN SAMOA ANDORRA ANGOLA…" at bounding box center [395, 228] width 762 height 245
drag, startPoint x: 542, startPoint y: 128, endPoint x: 367, endPoint y: 129, distance: 175.0
click at [367, 129] on div "Country AFGHANISTAN ALAND ISLANDS ALBANIA ALGERIA AMERICAN SAMOA ANDORRA ANGOLA…" at bounding box center [395, 228] width 762 height 245
drag, startPoint x: 444, startPoint y: 161, endPoint x: 381, endPoint y: 164, distance: 63.1
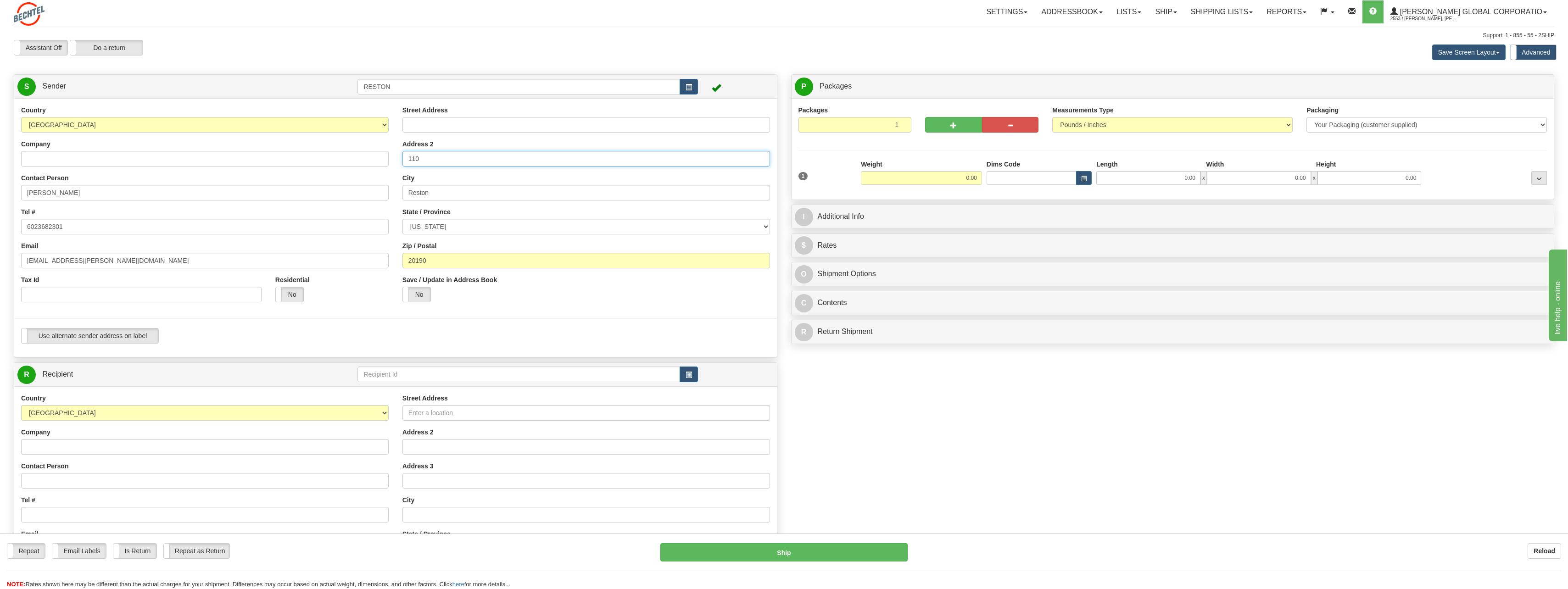
click at [376, 162] on div "Country AFGHANISTAN ALAND ISLANDS ALBANIA ALGERIA AMERICAN SAMOA ANDORRA ANGOLA…" at bounding box center [395, 228] width 762 height 245
drag, startPoint x: 446, startPoint y: 194, endPoint x: 419, endPoint y: 207, distance: 30.0
click at [402, 194] on input "Reston" at bounding box center [586, 192] width 367 height 16
drag, startPoint x: 449, startPoint y: 262, endPoint x: 416, endPoint y: 269, distance: 33.7
click at [373, 255] on div "Country AFGHANISTAN ALAND ISLANDS ALBANIA ALGERIA AMERICAN SAMOA ANDORRA ANGOLA…" at bounding box center [395, 228] width 762 height 245
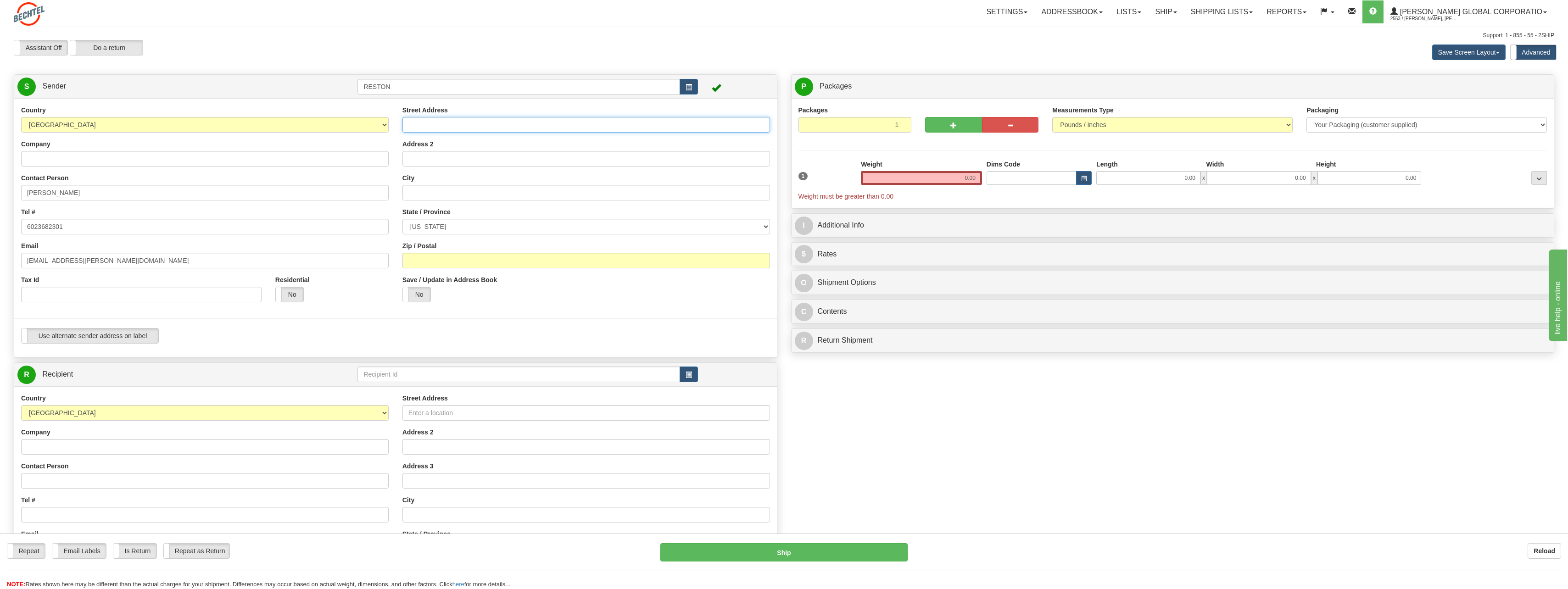
click at [448, 131] on input "Street Address" at bounding box center [586, 125] width 367 height 16
paste input "[STREET_ADDRESS][PERSON_NAME]"
type input "[STREET_ADDRESS][PERSON_NAME]"
click at [556, 139] on div "Address 2" at bounding box center [586, 153] width 367 height 27
click at [419, 196] on input "City" at bounding box center [586, 192] width 367 height 16
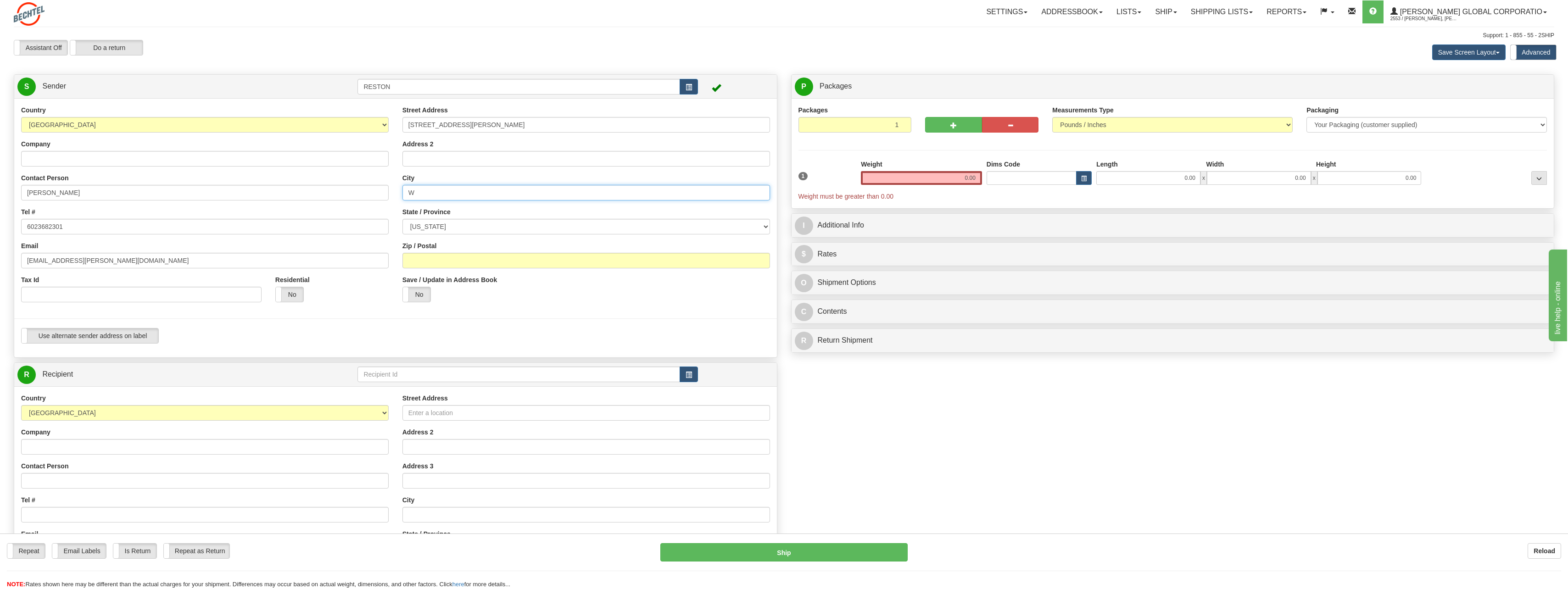
type input "Winchester"
click at [433, 257] on input "Zip / Postal" at bounding box center [586, 261] width 367 height 16
click at [444, 268] on input "Zip / Postal" at bounding box center [586, 261] width 367 height 16
paste input "22602"
type input "22602"
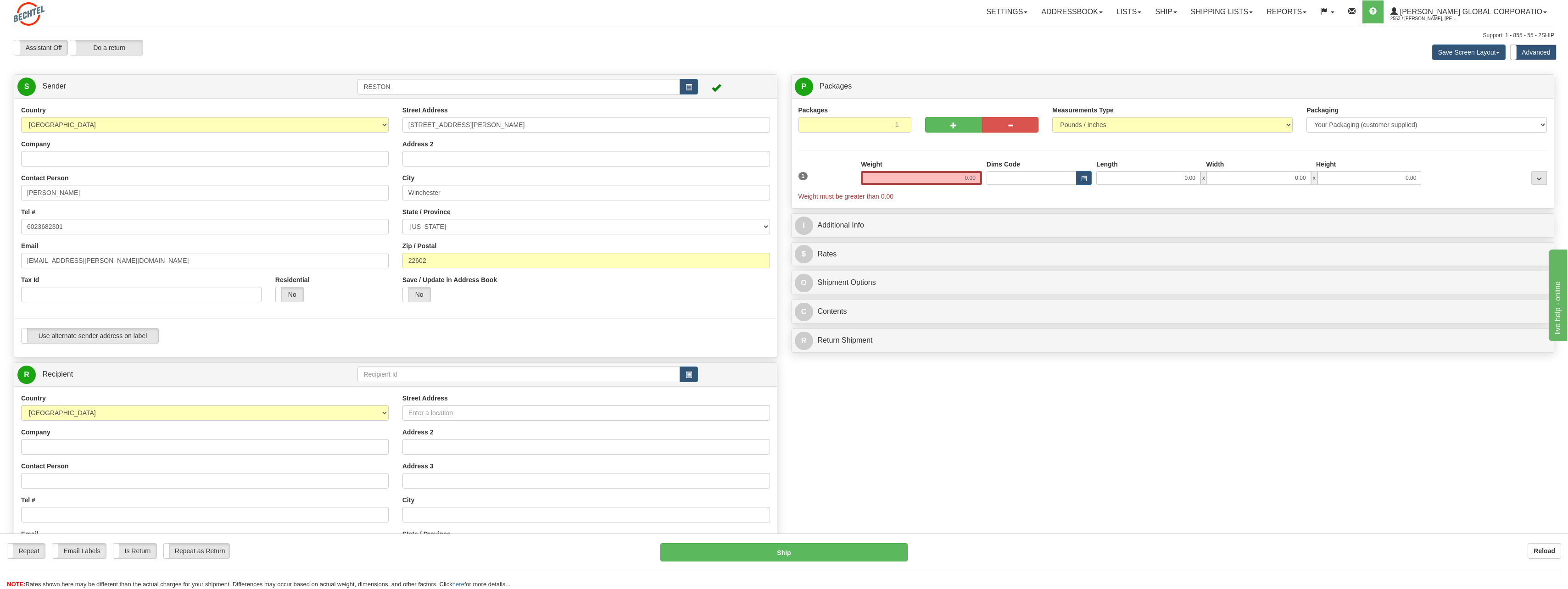
click at [485, 177] on div "City Winchester" at bounding box center [586, 187] width 367 height 27
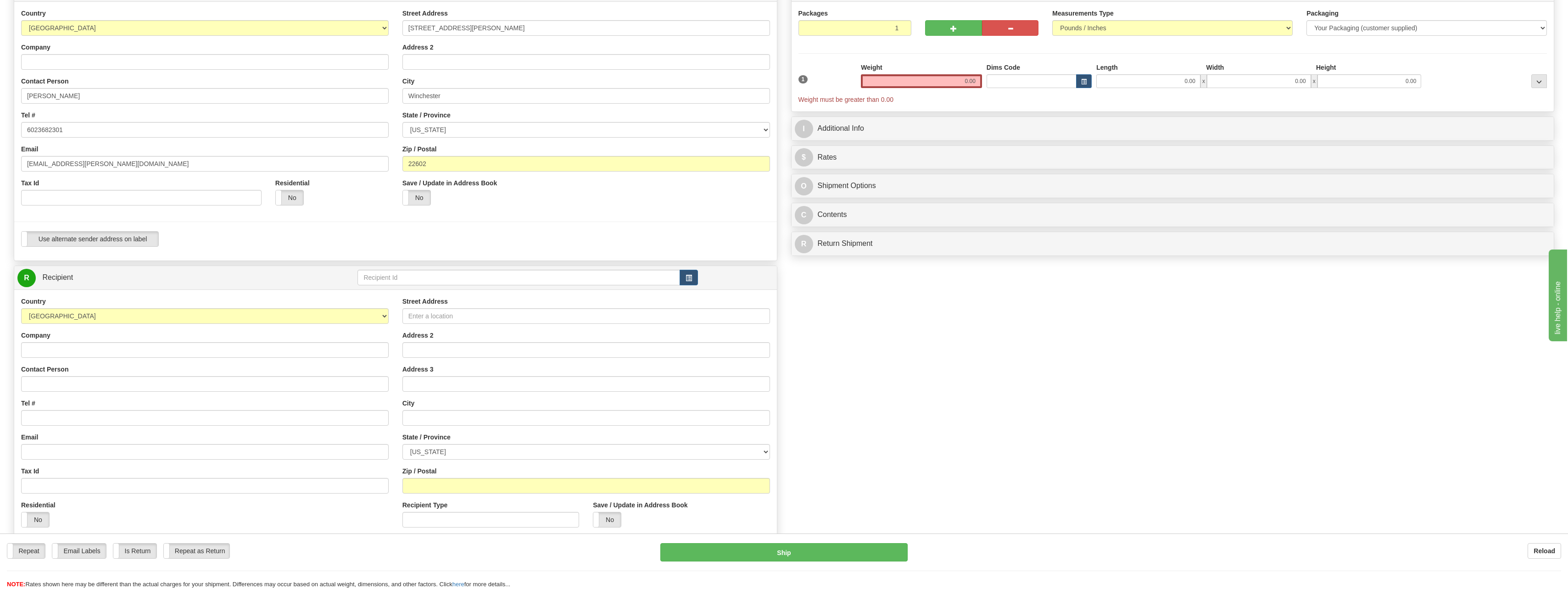
scroll to position [137, 0]
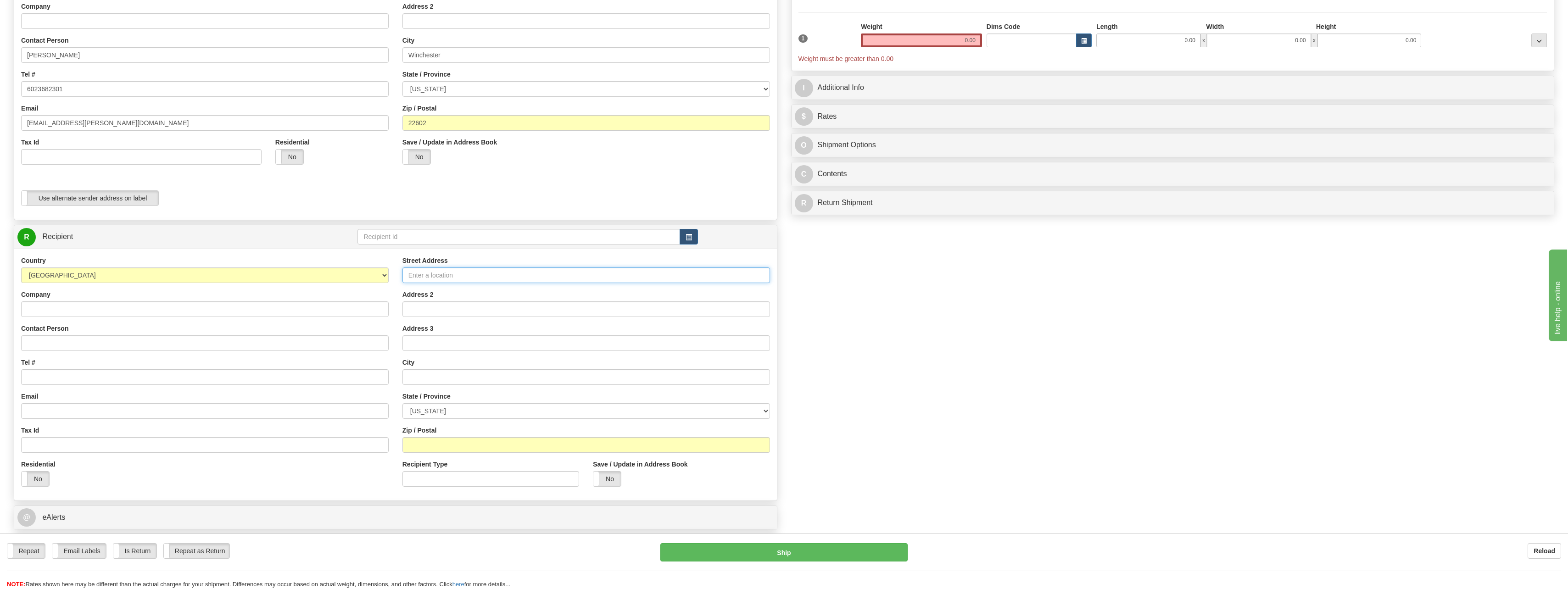
click at [437, 277] on input "Street Address" at bounding box center [586, 276] width 367 height 16
type input "12011 Sunset Hills Road, Suite 110"
type input "Bechtel"
type input "5715289508"
type input "[EMAIL_ADDRESS][PERSON_NAME][DOMAIN_NAME]"
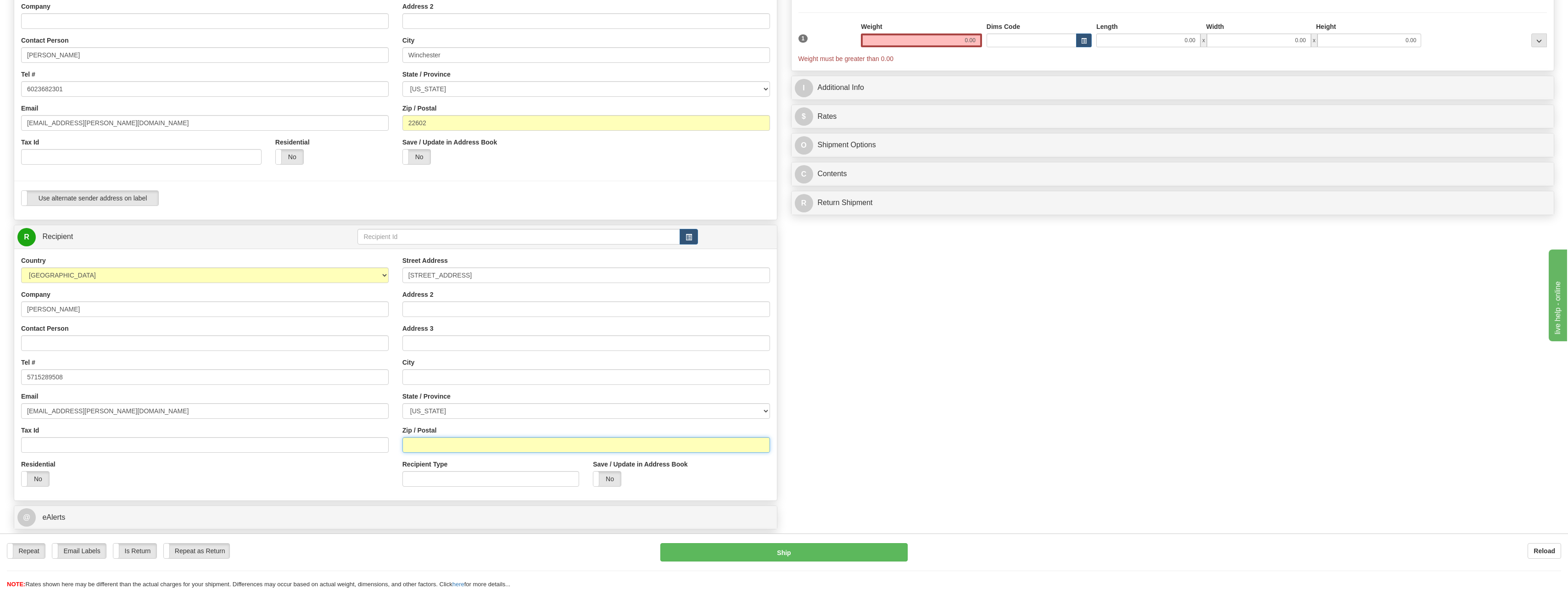
type input "20190"
click at [52, 343] on input "Contact Person" at bounding box center [205, 343] width 367 height 16
type input "Dennis Yip"
click at [476, 291] on div "Address 2" at bounding box center [586, 303] width 367 height 27
click at [435, 417] on select "[US_STATE] [US_STATE] [US_STATE] [US_STATE] Armed Forces America Armed Forces E…" at bounding box center [586, 411] width 367 height 16
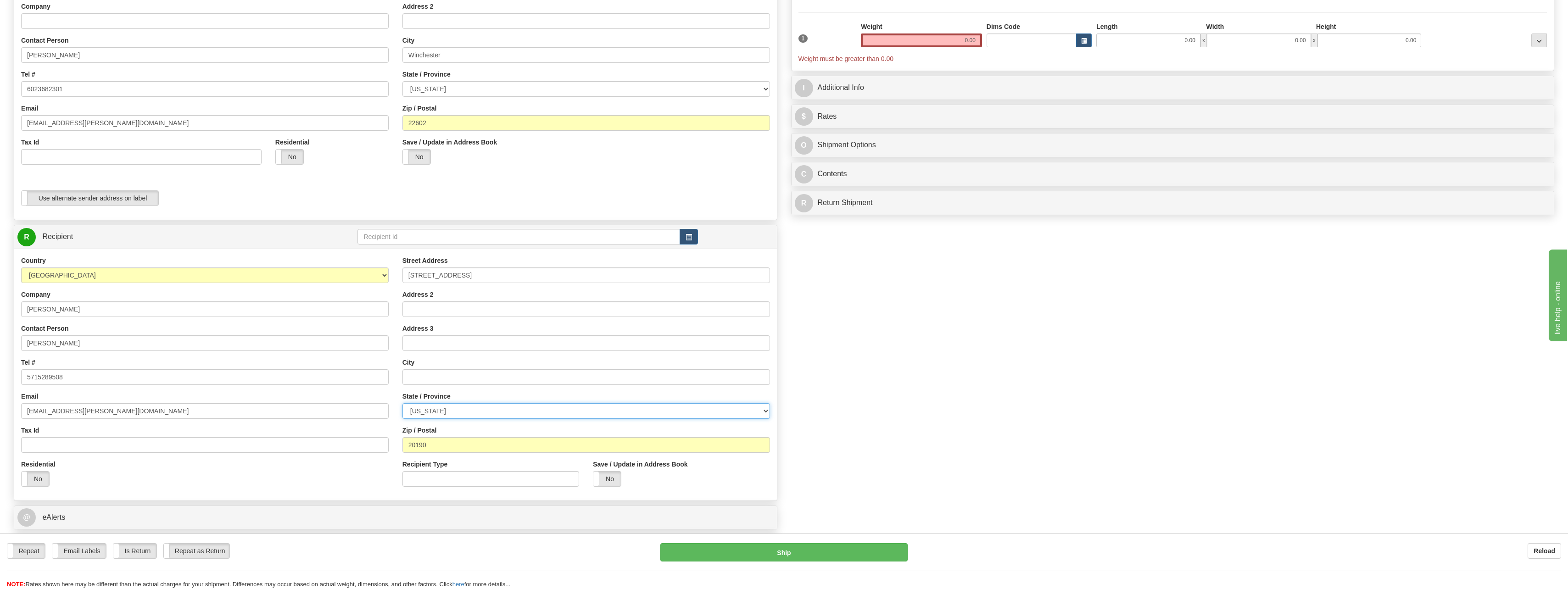
select select "VA"
click at [402, 403] on select "[US_STATE] [US_STATE] [US_STATE] [US_STATE] Armed Forces America Armed Forces E…" at bounding box center [586, 411] width 367 height 16
click at [449, 390] on div "Street Address 12011 Sunset Hills Road, Suite 110 Address 2 Address 3 City Stat…" at bounding box center [586, 375] width 381 height 238
drag, startPoint x: 949, startPoint y: 33, endPoint x: 967, endPoint y: 38, distance: 18.7
click at [967, 38] on input "0.00" at bounding box center [921, 40] width 121 height 14
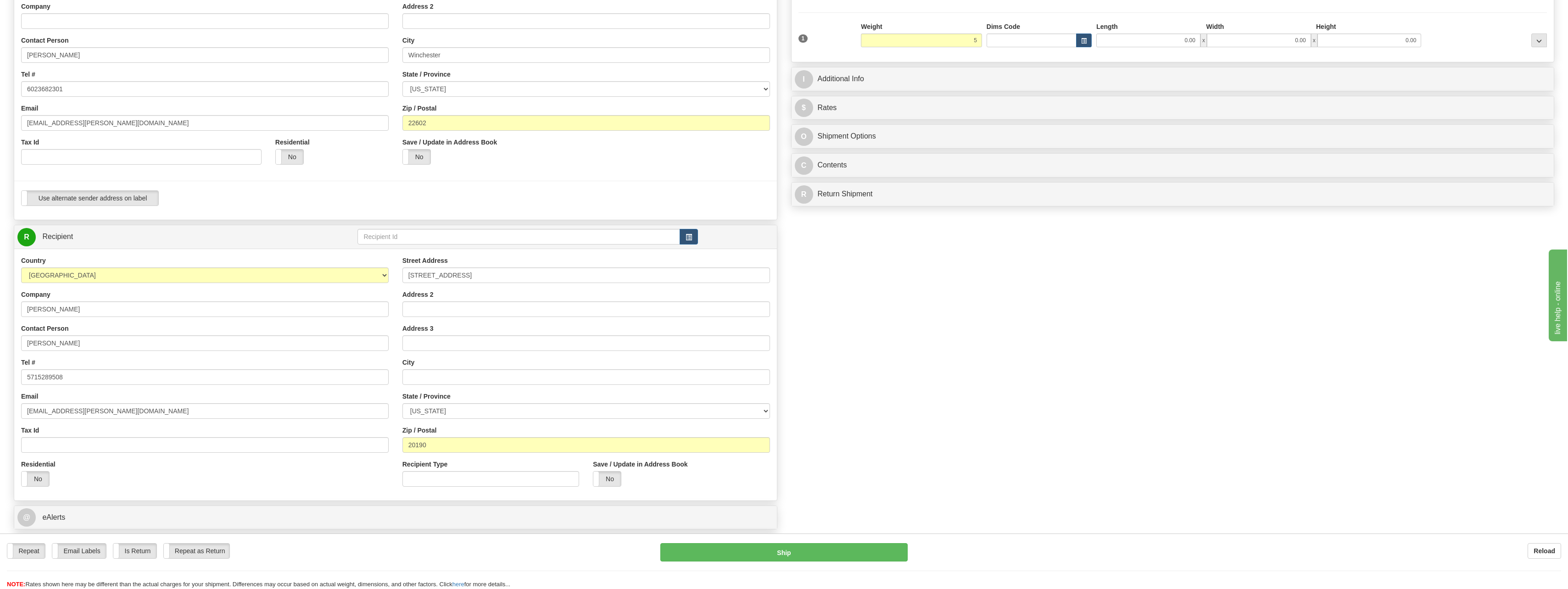
type input "5.00"
click at [921, 20] on div "Packages 1 1 Measurements Type" at bounding box center [1172, 11] width 749 height 87
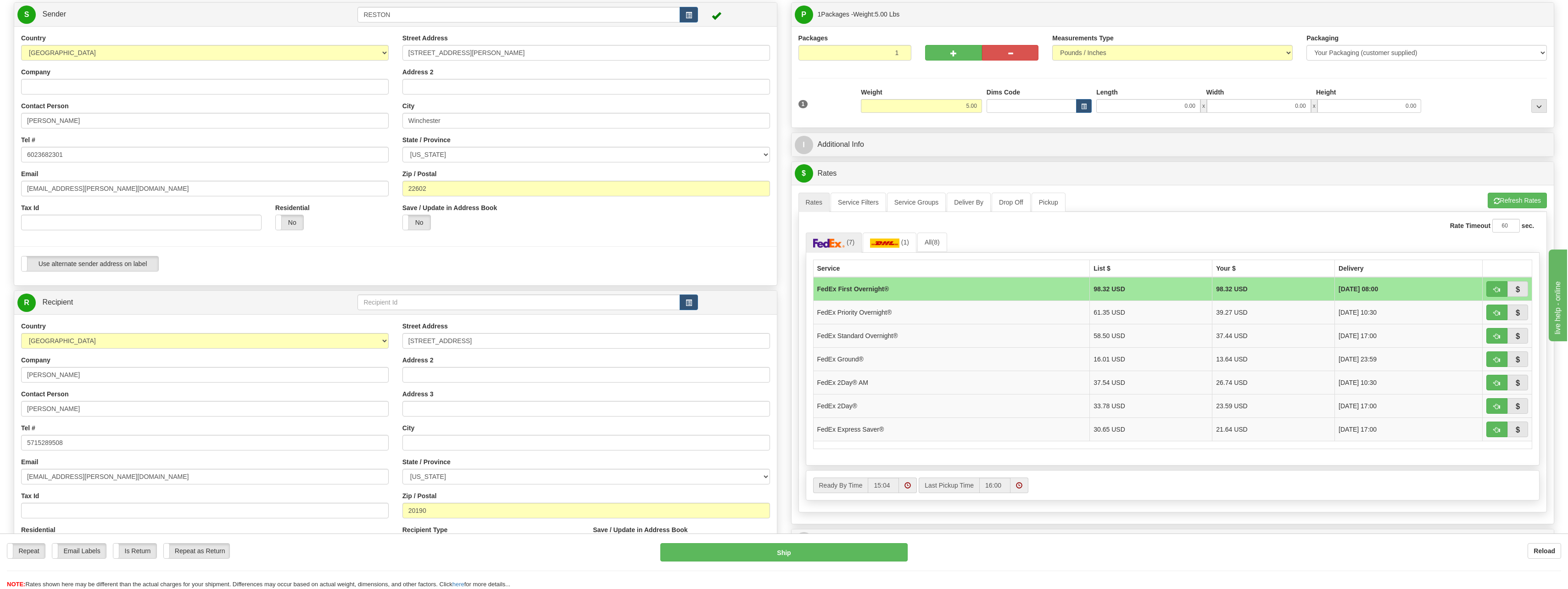
scroll to position [183, 0]
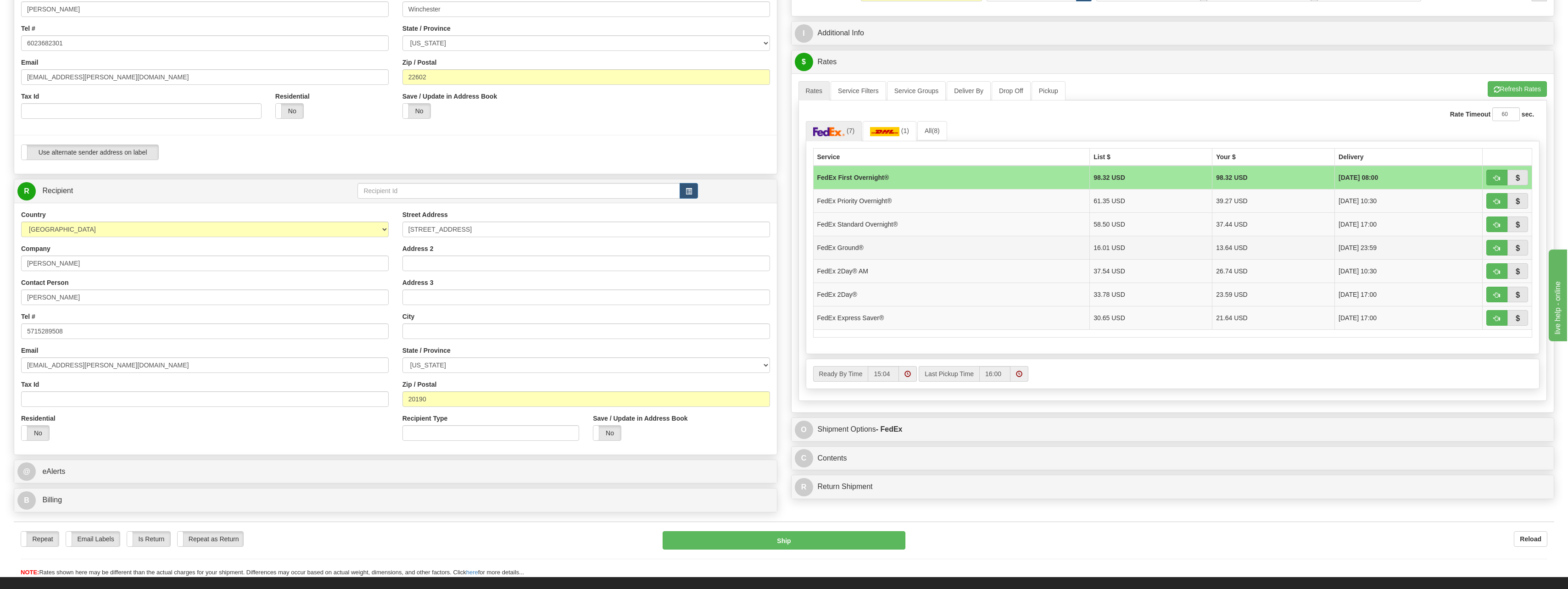
click at [879, 248] on td "FedEx Ground®" at bounding box center [951, 247] width 277 height 23
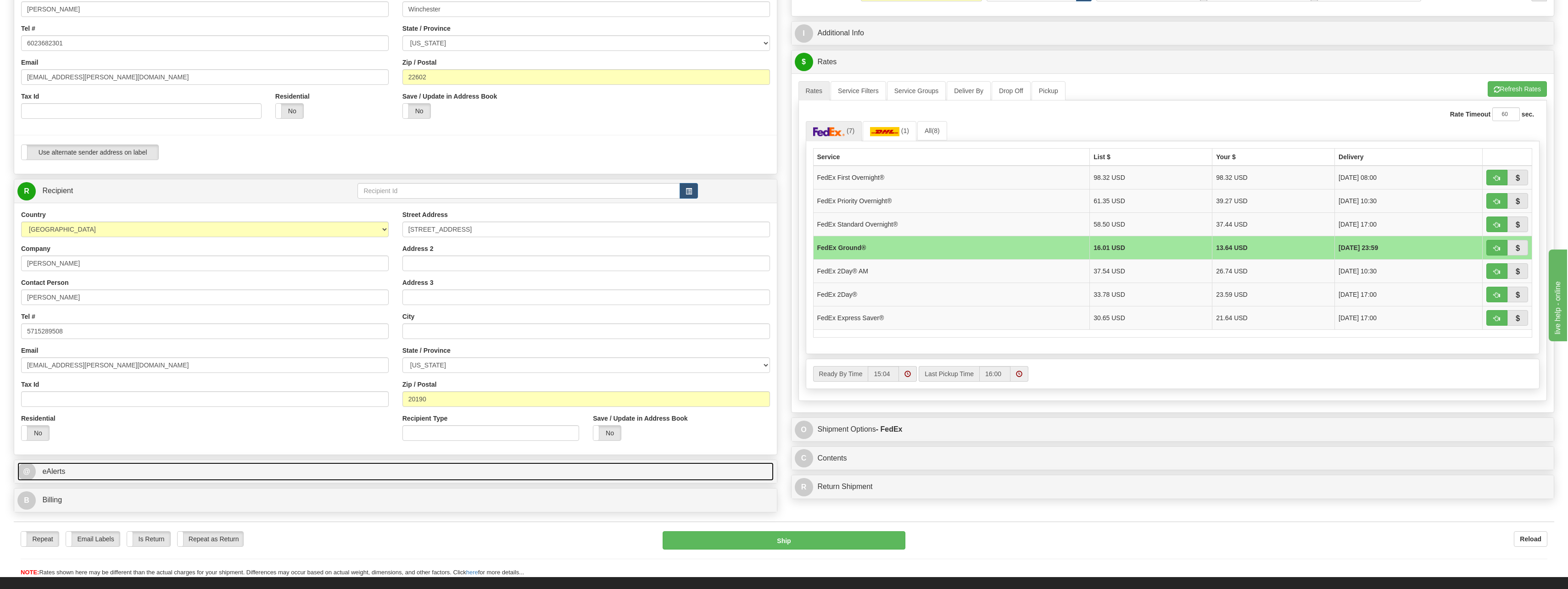
click at [111, 472] on link "@ eAlerts" at bounding box center [396, 472] width 756 height 19
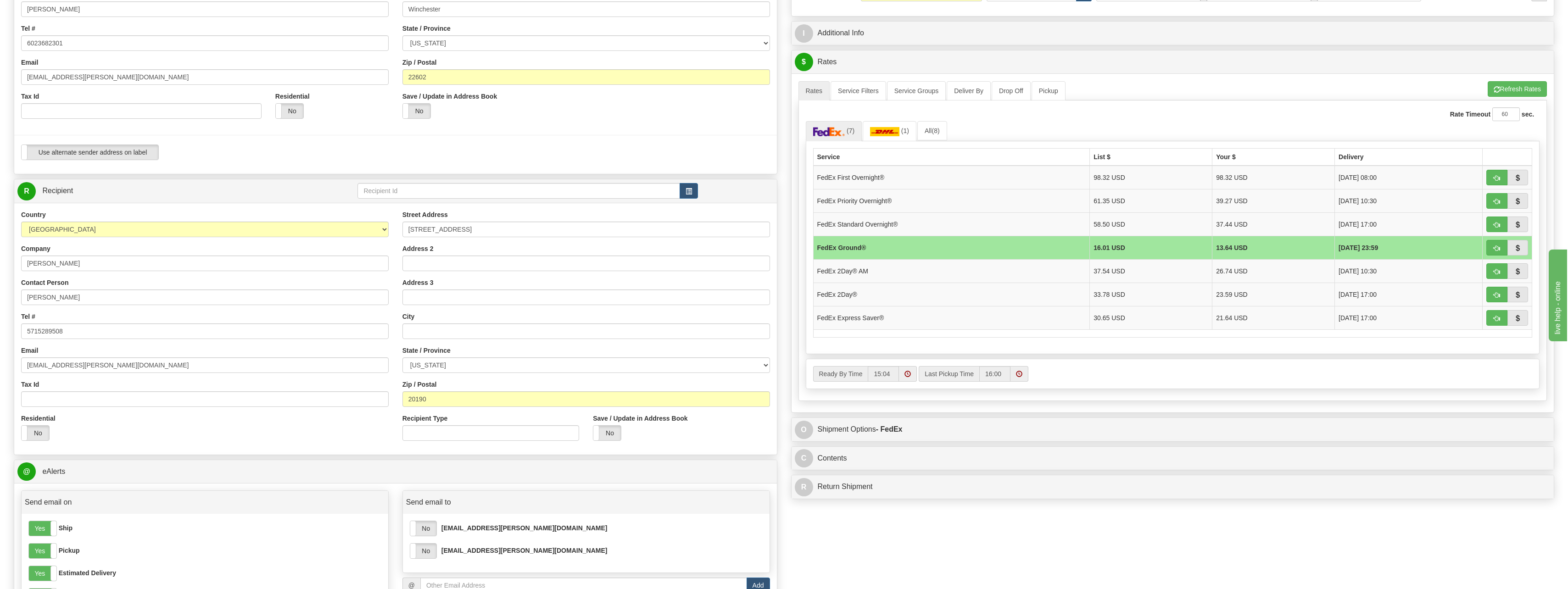
click at [441, 535] on div "Yes No rlundber@Bechtel.com" at bounding box center [586, 529] width 353 height 16
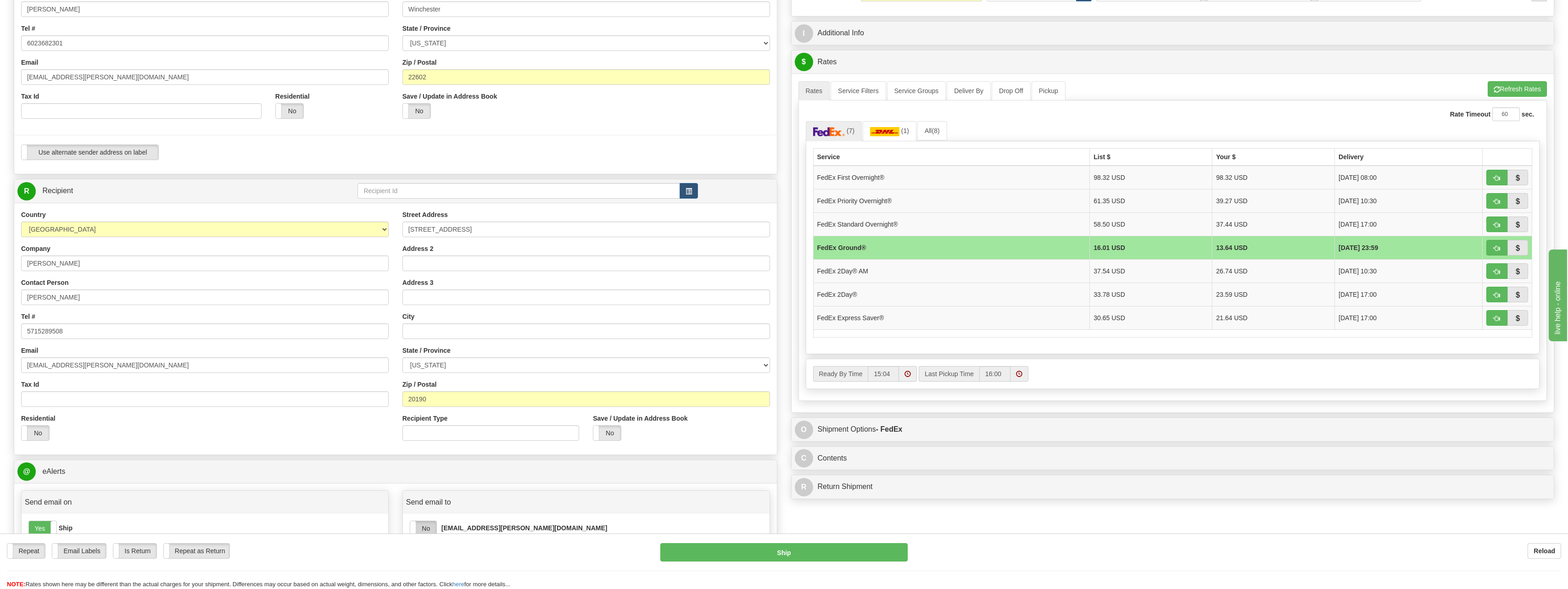
click at [426, 530] on label "No" at bounding box center [423, 529] width 26 height 15
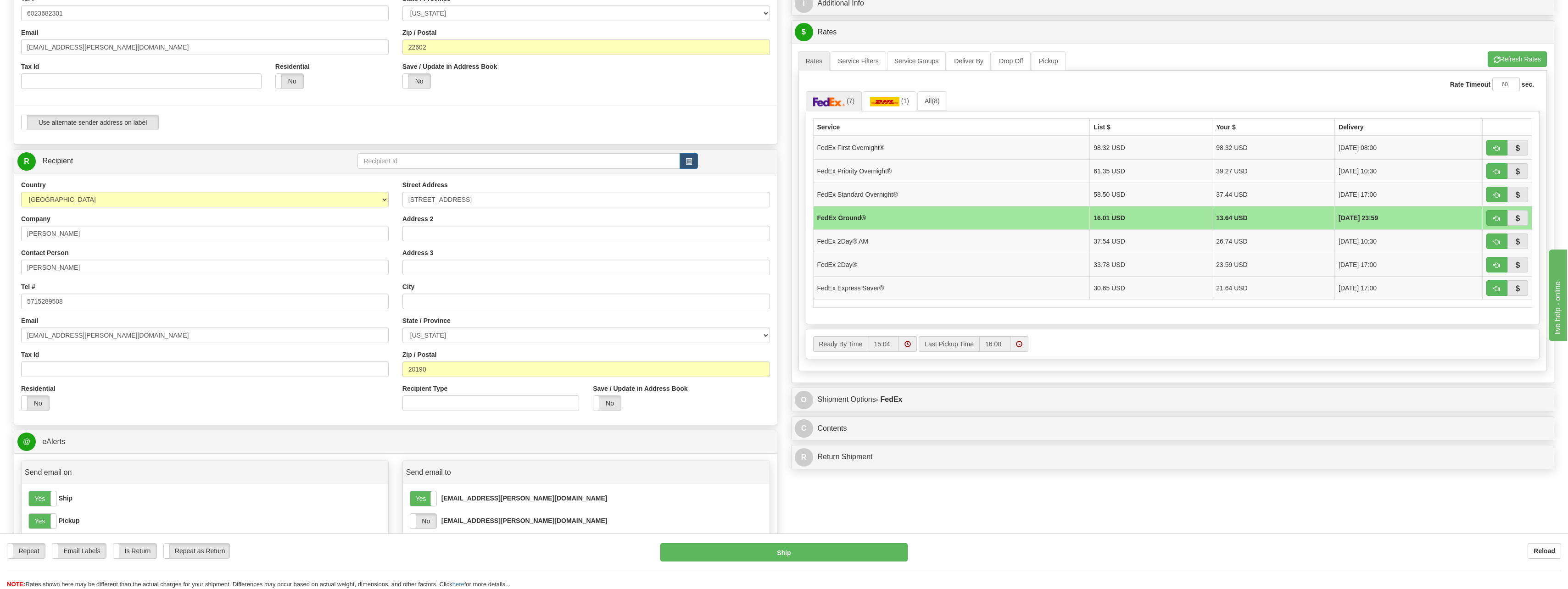
scroll to position [275, 0]
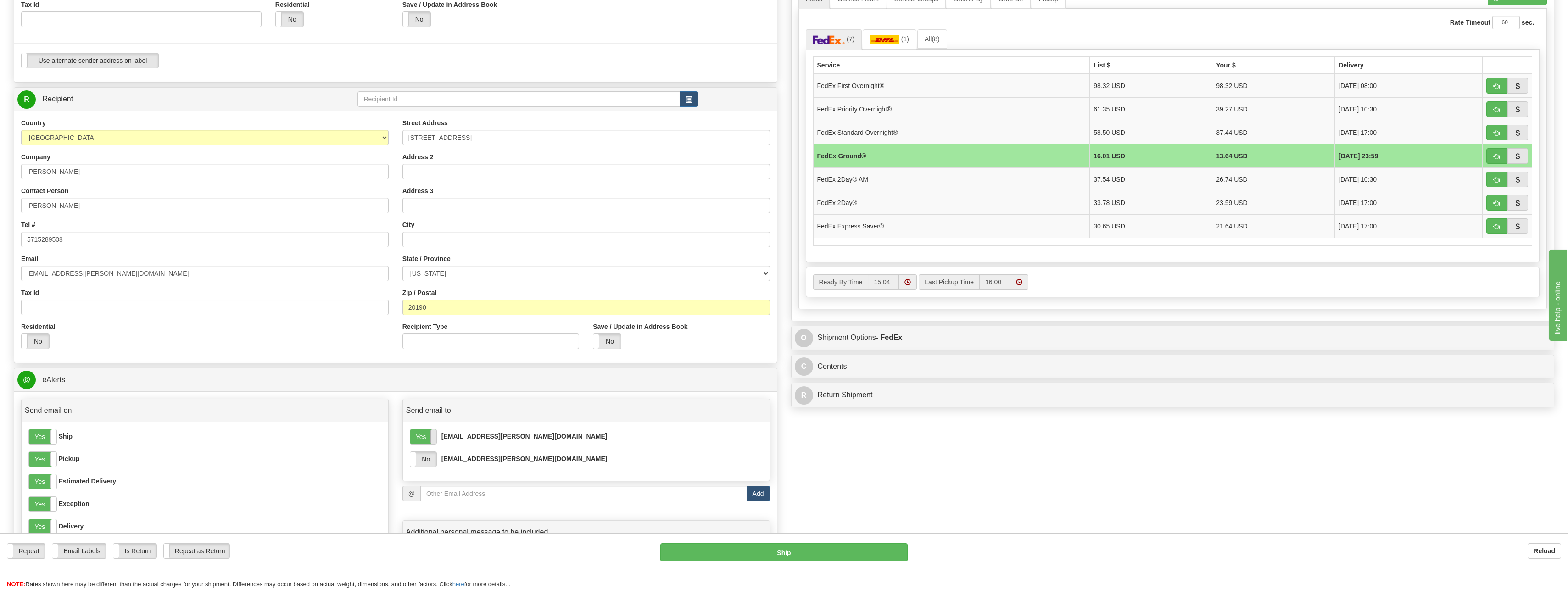
drag, startPoint x: 423, startPoint y: 461, endPoint x: 435, endPoint y: 437, distance: 26.8
click at [424, 461] on label "No" at bounding box center [423, 459] width 26 height 15
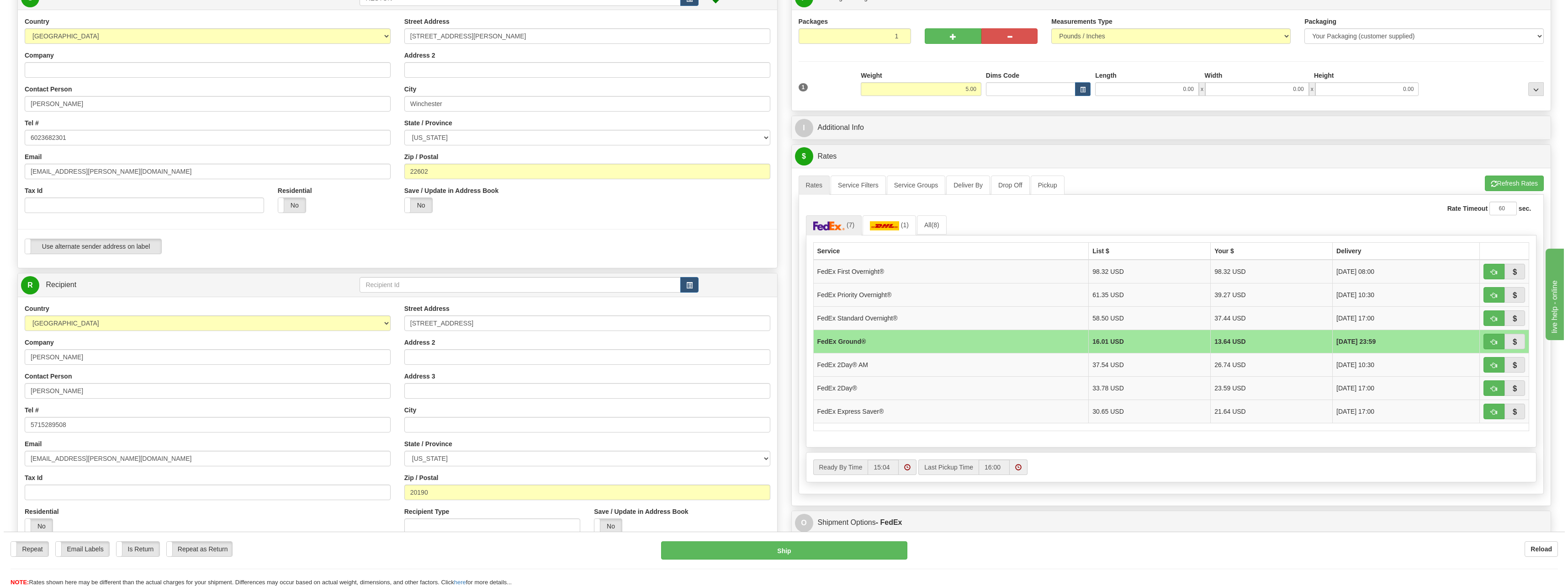
scroll to position [91, 0]
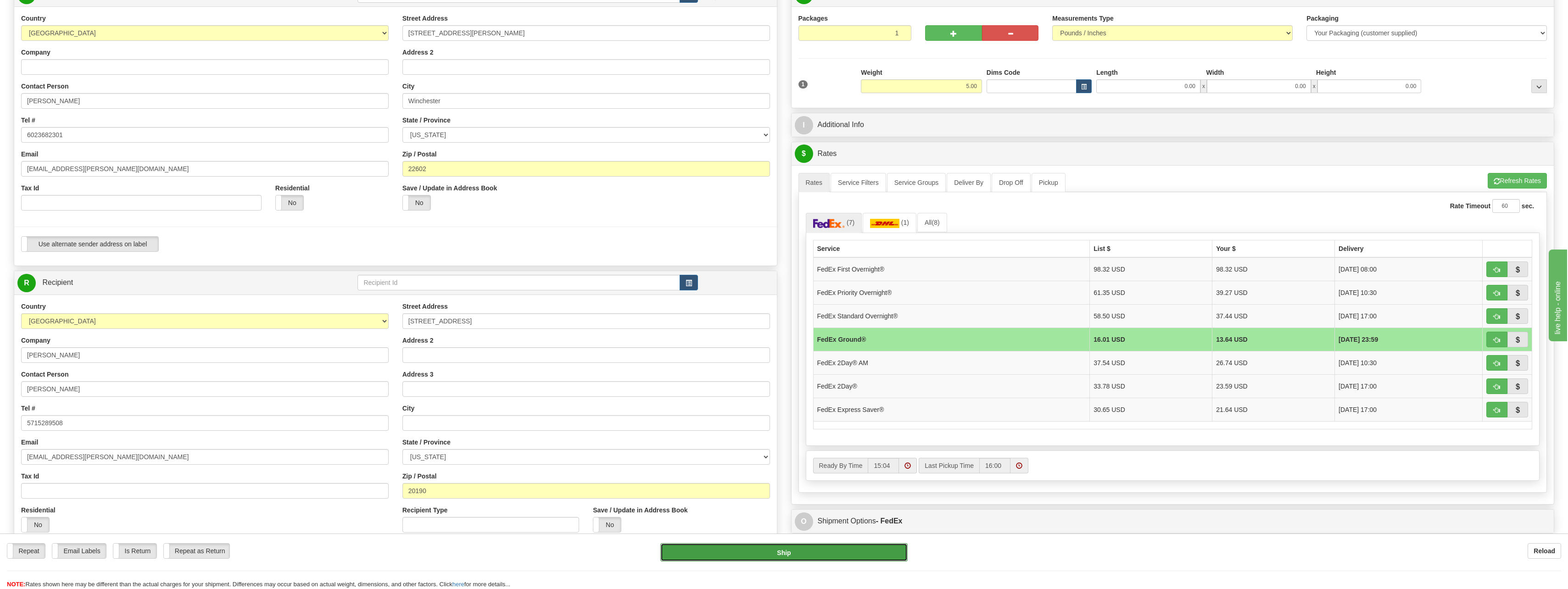
click at [789, 557] on button "Ship" at bounding box center [784, 552] width 248 height 18
type input "92"
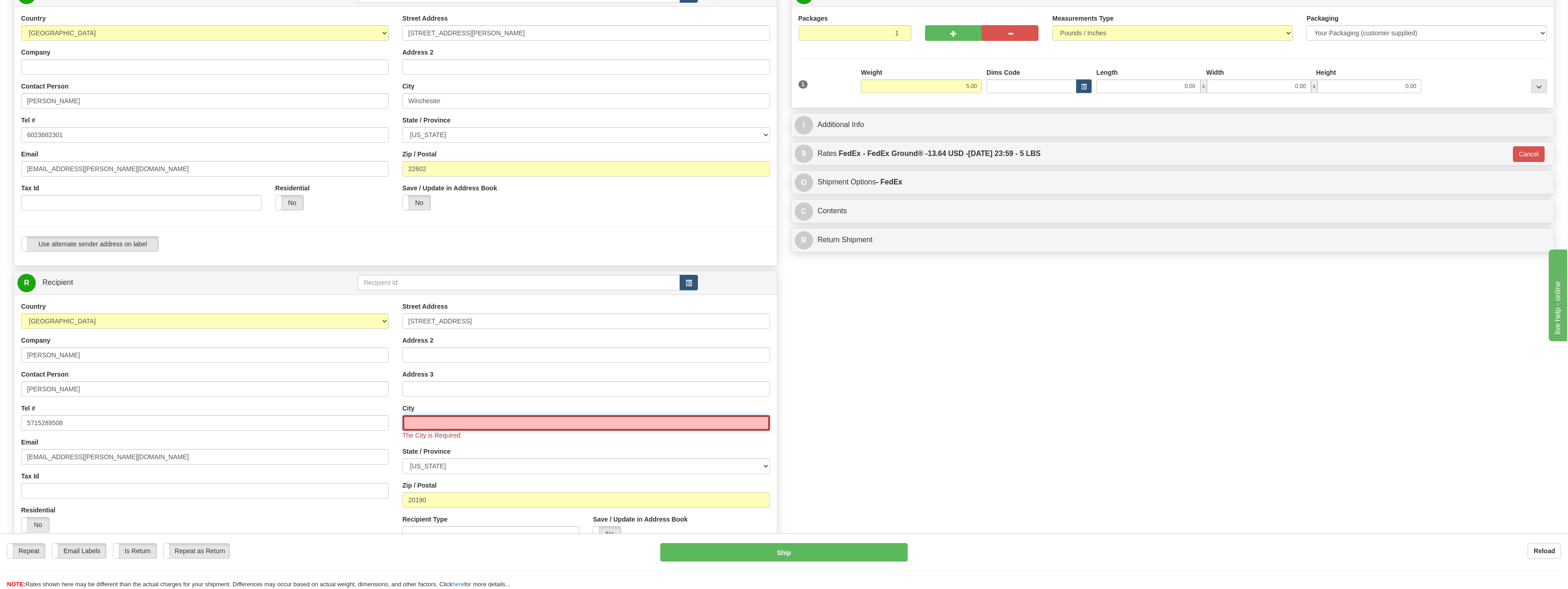
click at [429, 415] on input "text" at bounding box center [586, 423] width 367 height 16
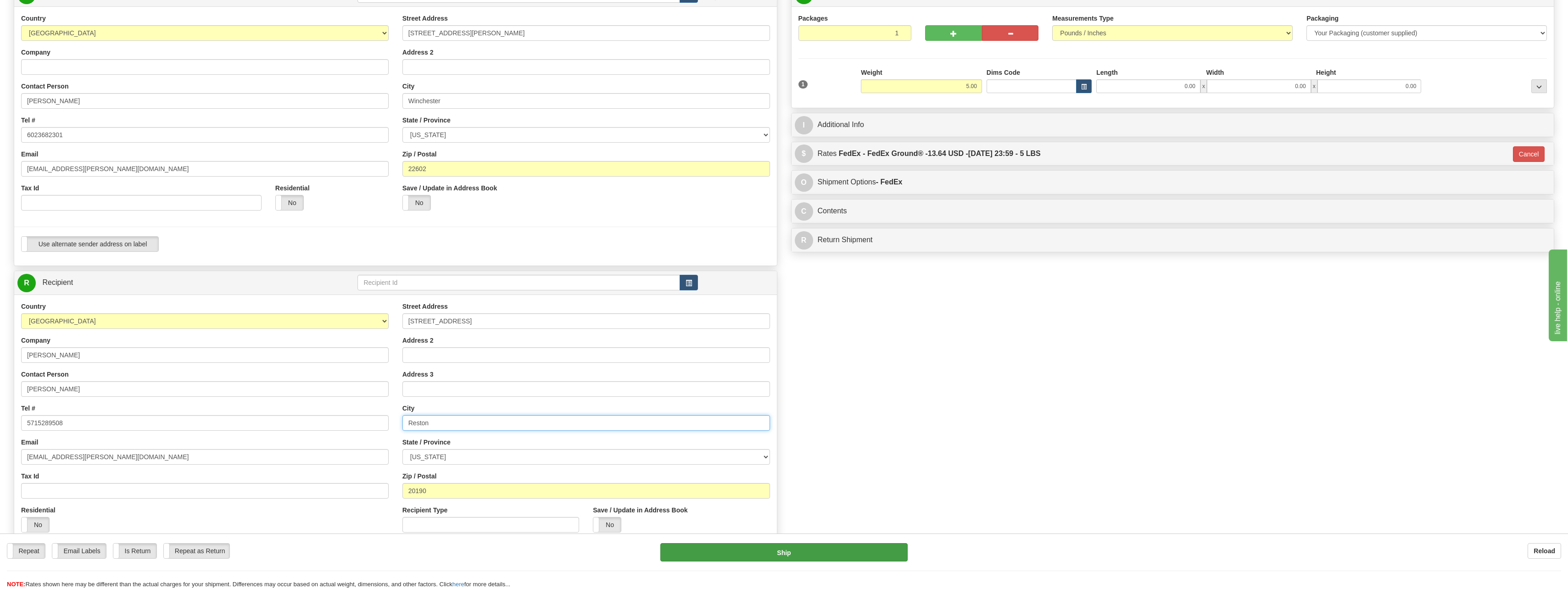
type input "Reston"
click at [824, 555] on button "Ship" at bounding box center [784, 552] width 248 height 18
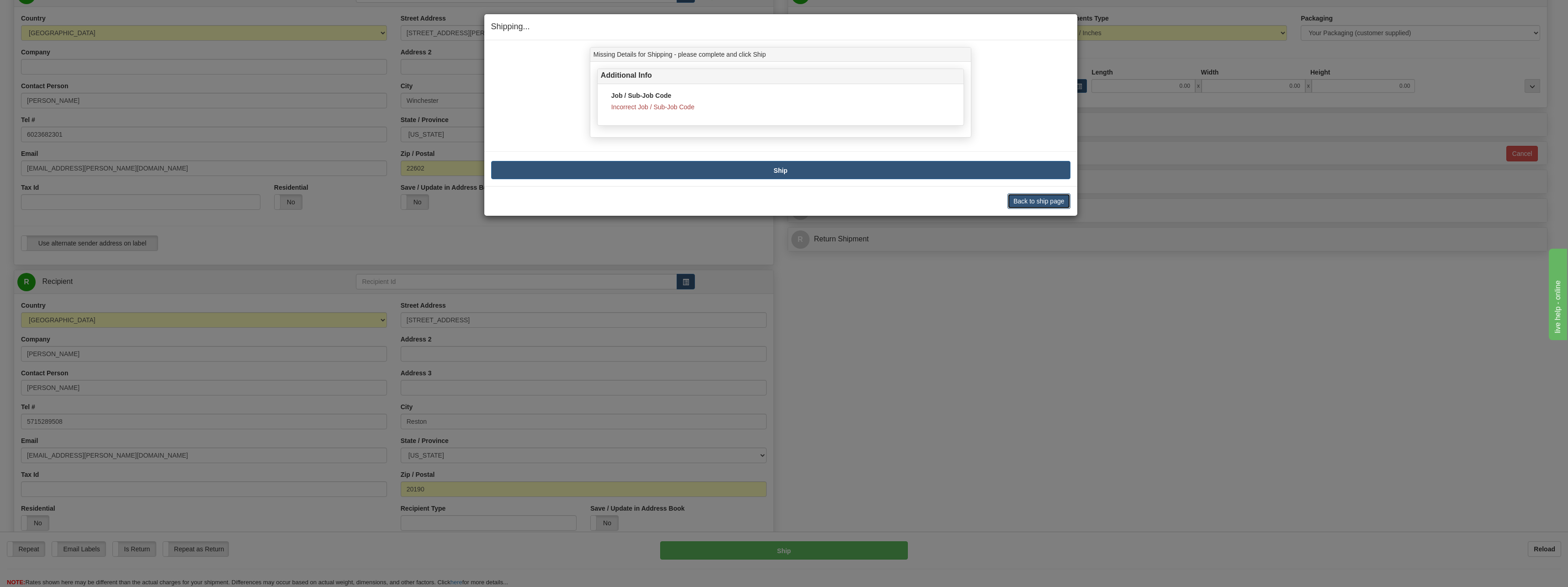
click at [1029, 200] on button "Back to ship page" at bounding box center [1038, 201] width 63 height 16
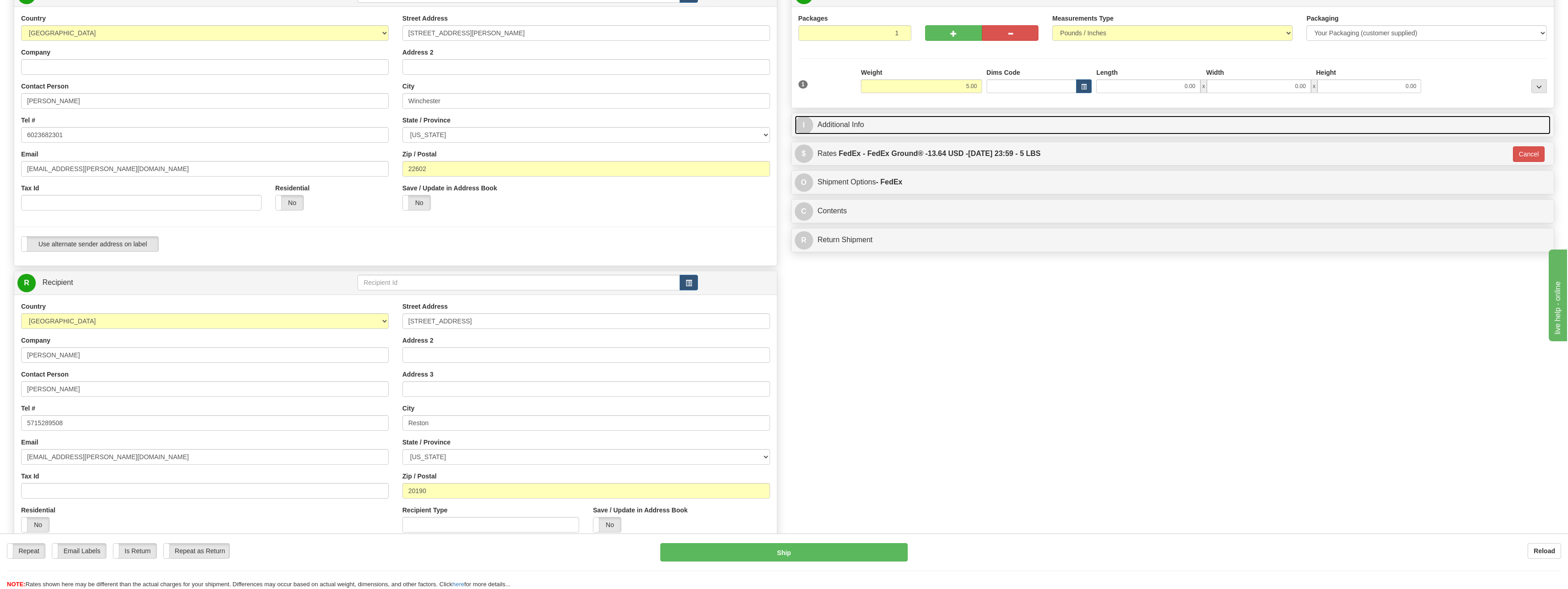
click at [857, 124] on link "I Additional Info" at bounding box center [1172, 125] width 756 height 19
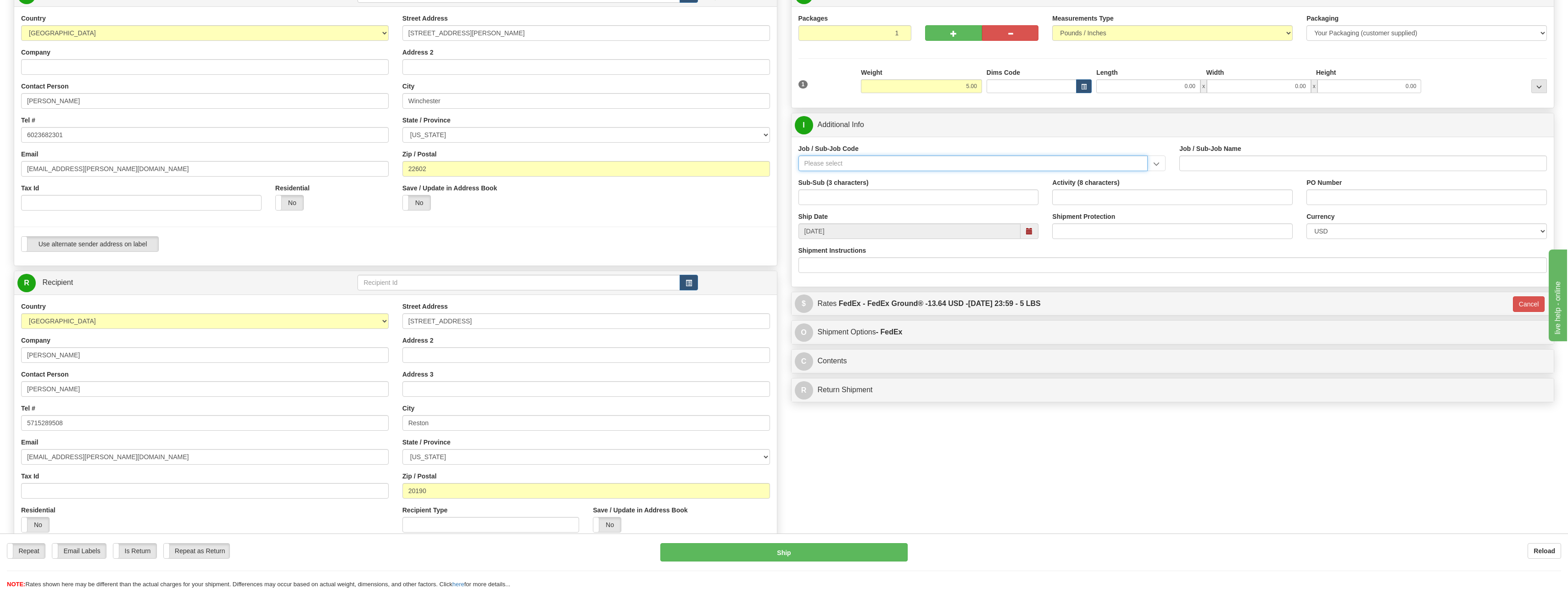
click at [844, 163] on input "Job / Sub-Job Code" at bounding box center [973, 163] width 350 height 16
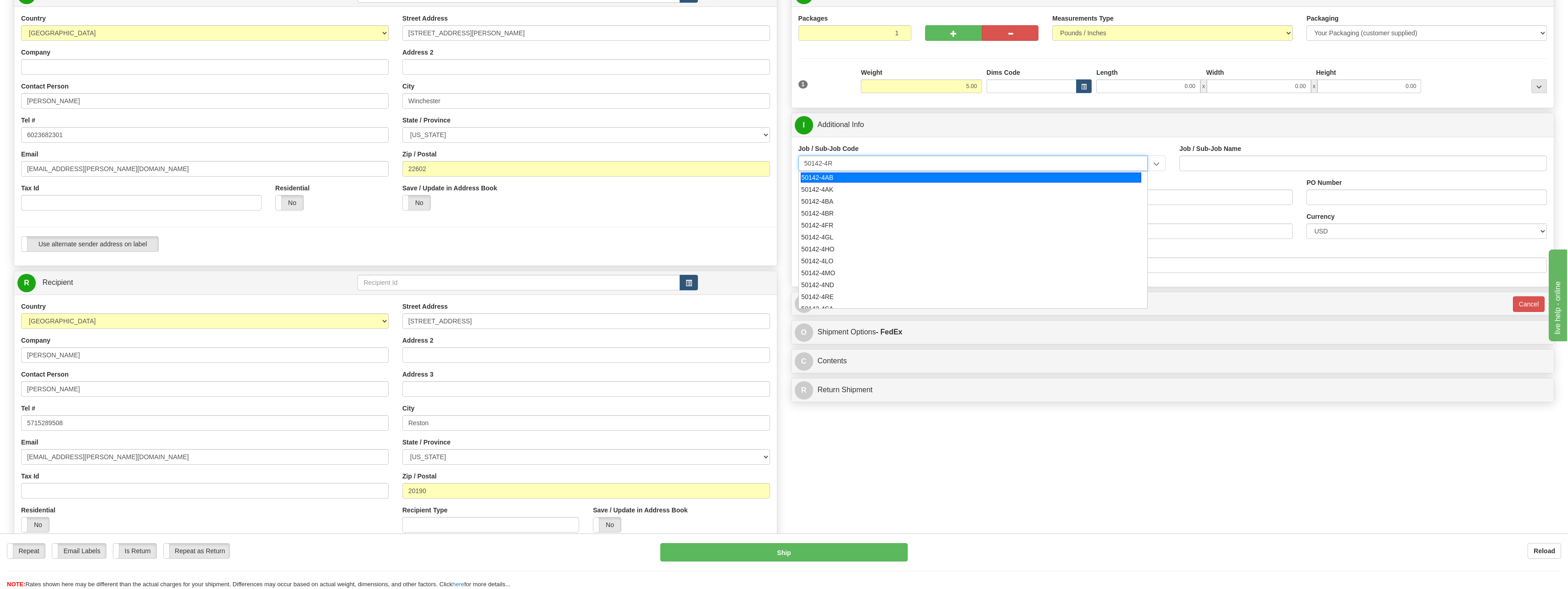
type input "50142-4RE"
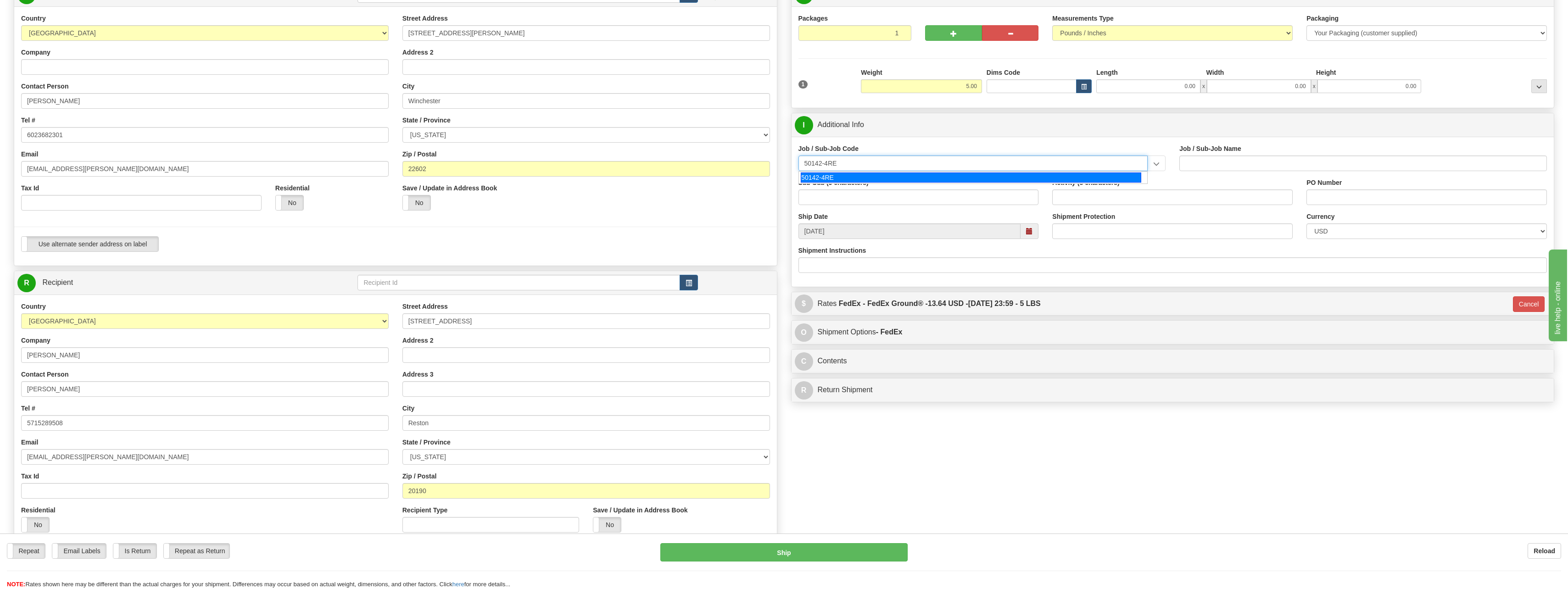
click at [844, 177] on div "50142-4RE" at bounding box center [971, 177] width 340 height 10
type input "GLOBAL DESKSIDE OPERATIONS - RESTON OFFICE"
type input "50142-4RE"
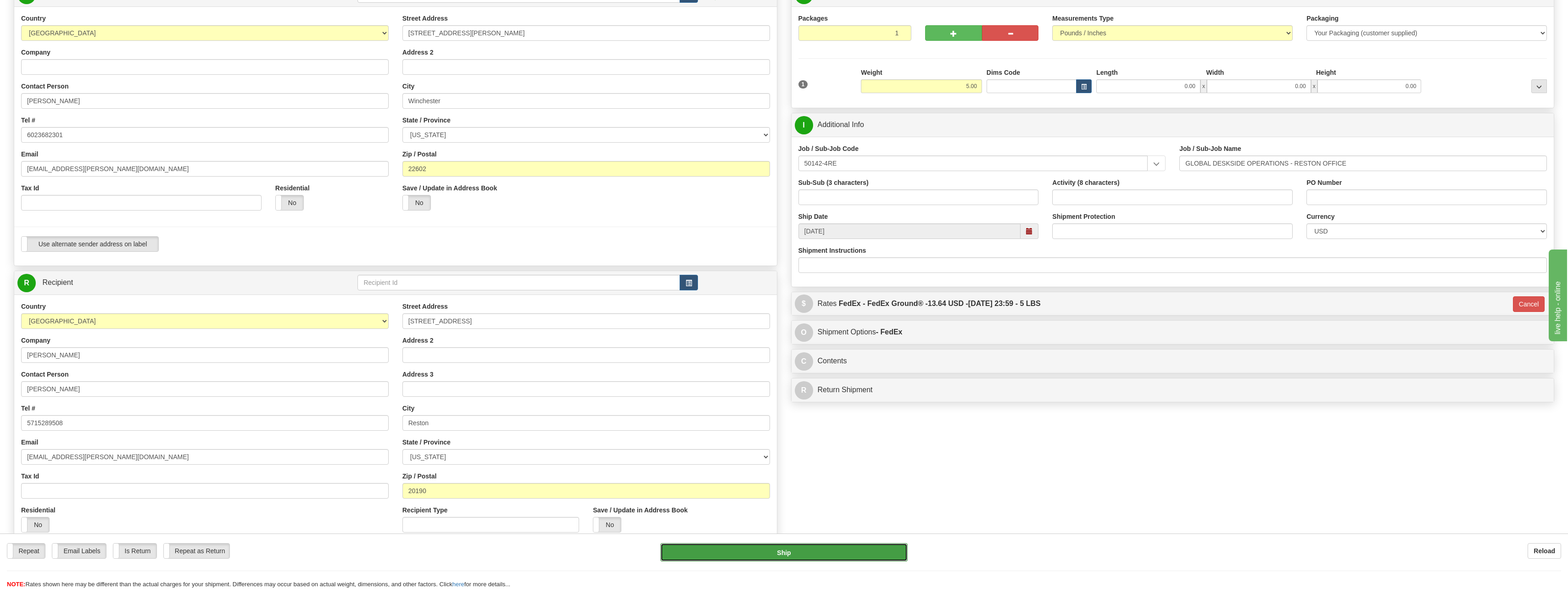
click at [825, 551] on button "Ship" at bounding box center [784, 552] width 248 height 18
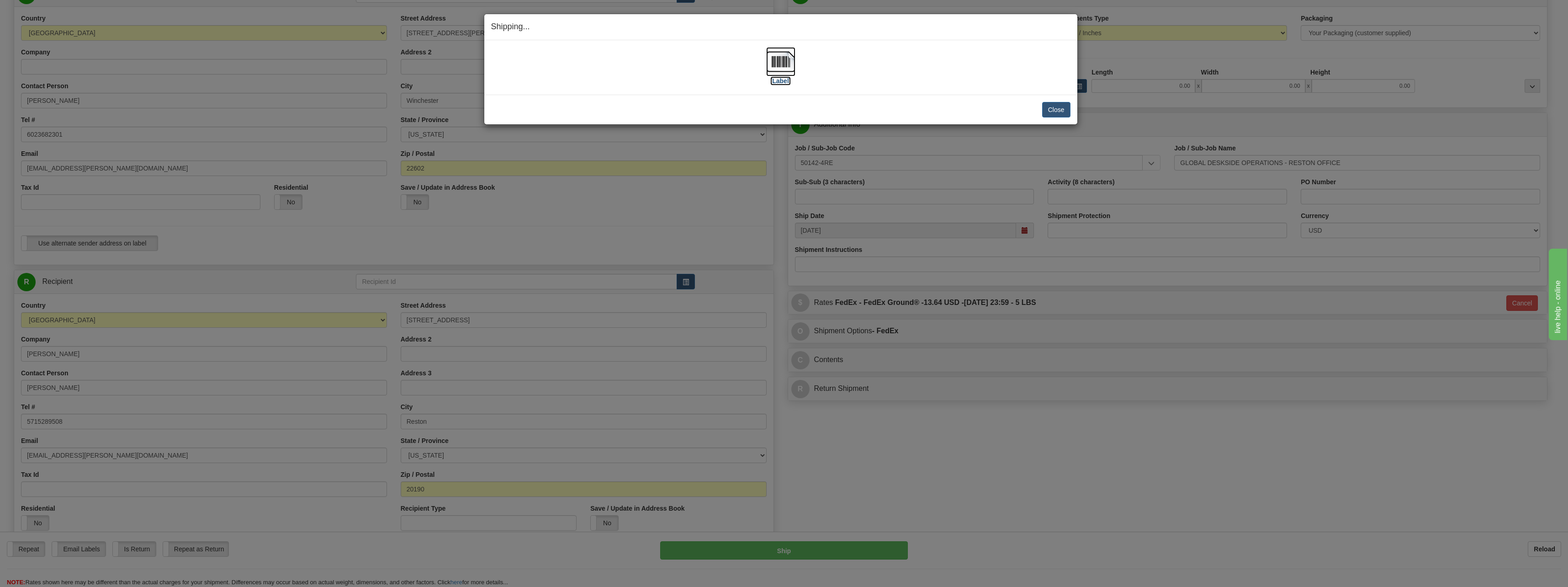
click at [775, 80] on label "[Label]" at bounding box center [780, 80] width 21 height 9
